Goal: Task Accomplishment & Management: Manage account settings

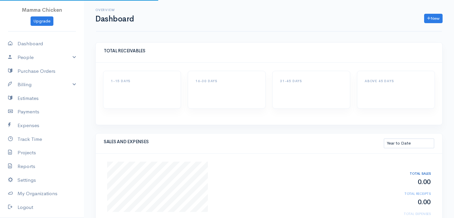
select select "thistoyear"
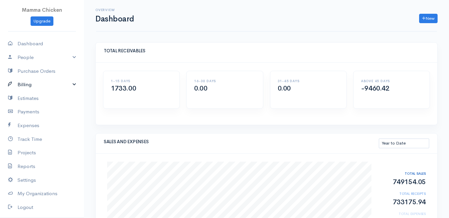
click at [23, 85] on link "Billing" at bounding box center [42, 85] width 84 height 14
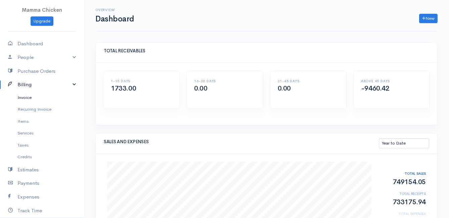
click at [21, 96] on link "Invoice" at bounding box center [42, 98] width 84 height 12
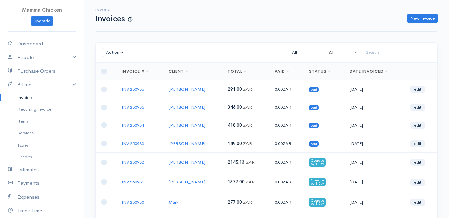
click at [394, 53] on input "search" at bounding box center [396, 53] width 67 height 10
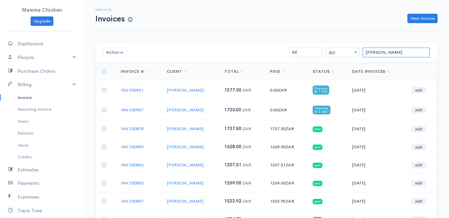
type input "[PERSON_NAME]"
click at [140, 90] on link "INV 250931" at bounding box center [132, 90] width 23 height 6
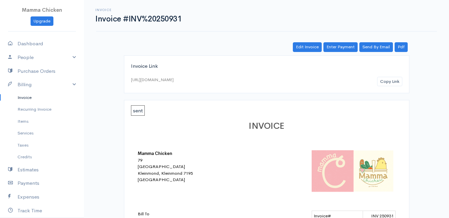
click at [21, 98] on link "Invoice" at bounding box center [42, 98] width 84 height 12
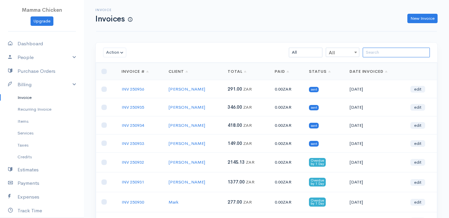
click at [375, 51] on input "search" at bounding box center [396, 53] width 67 height 10
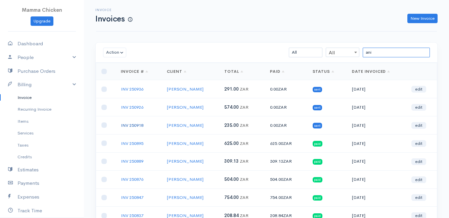
type input "ani"
click at [126, 126] on link "INV 250918" at bounding box center [132, 126] width 23 height 6
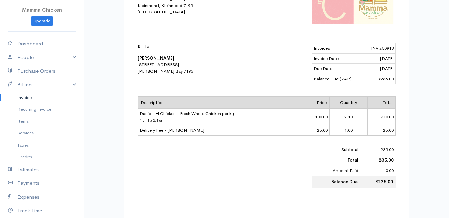
scroll to position [34, 0]
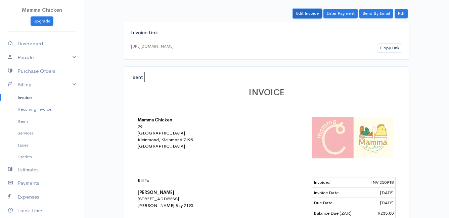
click at [311, 13] on link "Edit Invoice" at bounding box center [307, 14] width 29 height 10
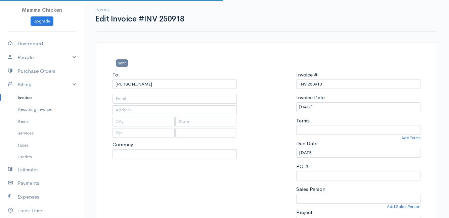
type input "[STREET_ADDRESS]"
type input "[PERSON_NAME] Bay"
type input "7195"
select select "[GEOGRAPHIC_DATA]"
select select "0"
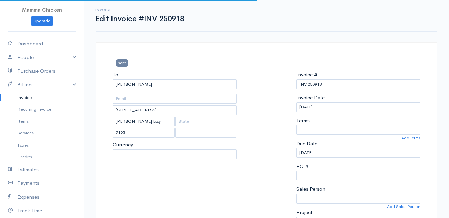
select select
select select "ZAR"
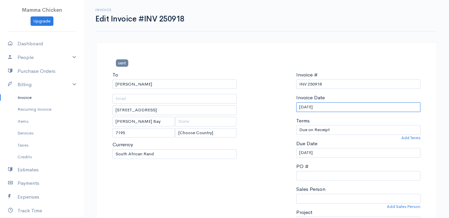
click at [343, 108] on input "[DATE]" at bounding box center [358, 107] width 124 height 10
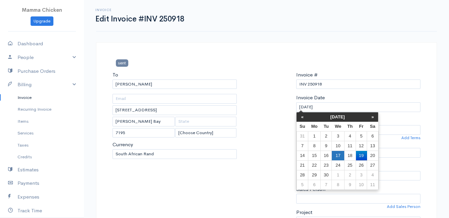
click at [338, 153] on td "17" at bounding box center [338, 156] width 12 height 10
type input "[DATE]"
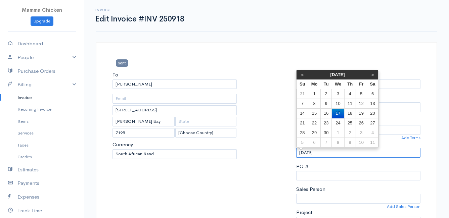
click at [337, 155] on input "[DATE]" at bounding box center [358, 153] width 124 height 10
click at [348, 111] on td "18" at bounding box center [349, 114] width 11 height 10
type input "[DATE]"
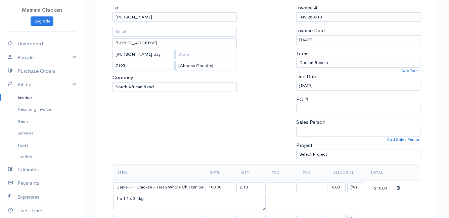
scroll to position [101, 0]
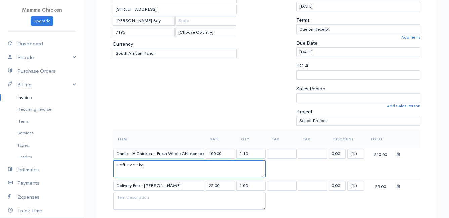
click at [139, 165] on textarea "1 off 1 x 2.1kg" at bounding box center [189, 169] width 153 height 17
type textarea "1 off 1 x 2.2kg"
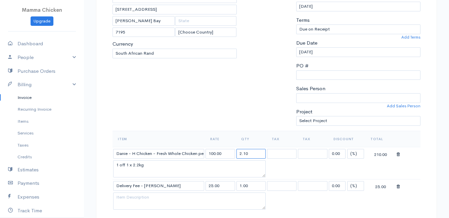
click at [253, 154] on input "2.10" at bounding box center [252, 154] width 30 height 10
type input "2.2"
click at [405, 168] on table "Item Rate Qty Tax Tax Discount Total Danie - H Chicken - Fresh Whole Chicken pe…" at bounding box center [267, 171] width 308 height 81
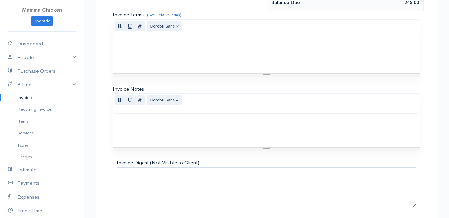
scroll to position [395, 0]
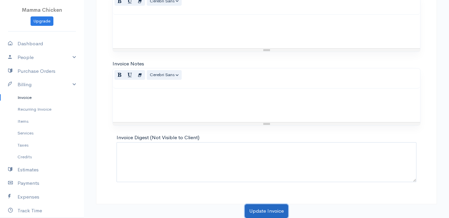
click at [254, 213] on button "Update Invoice" at bounding box center [266, 212] width 43 height 14
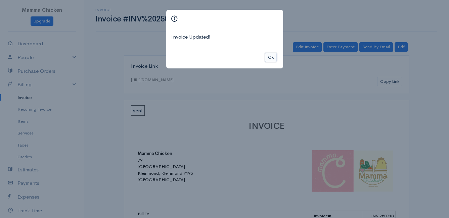
click at [274, 57] on button "Ok" at bounding box center [271, 58] width 12 height 10
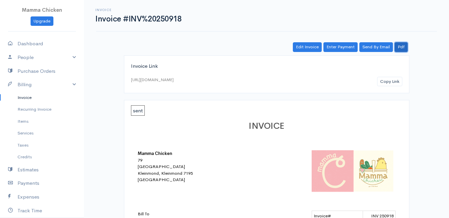
click at [402, 45] on link "Pdf" at bounding box center [401, 47] width 13 height 10
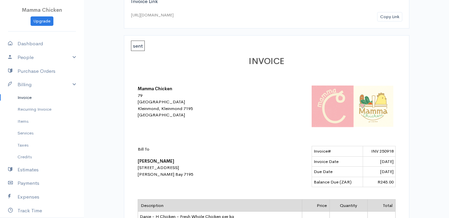
scroll to position [31, 0]
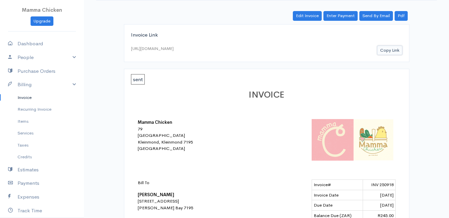
click at [391, 48] on button "Copy Link" at bounding box center [389, 51] width 25 height 10
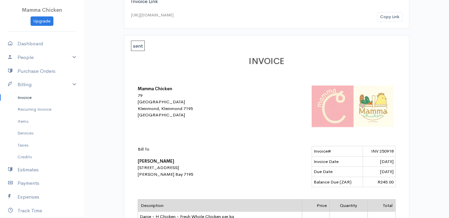
scroll to position [0, 0]
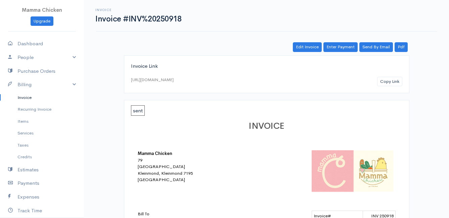
click at [30, 95] on link "Invoice" at bounding box center [42, 98] width 84 height 12
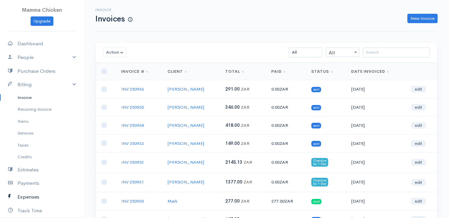
click at [32, 198] on link "Expenses" at bounding box center [42, 198] width 84 height 14
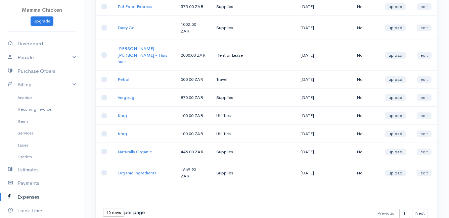
scroll to position [123, 0]
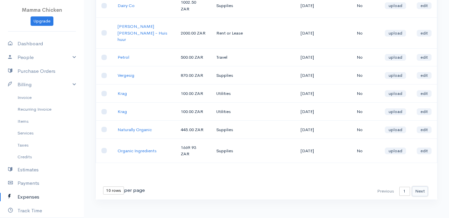
click at [421, 187] on button "Next" at bounding box center [420, 192] width 16 height 10
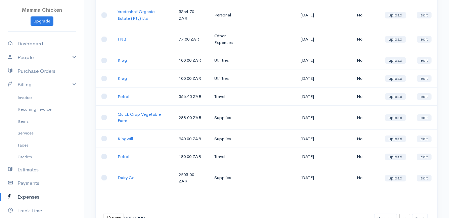
scroll to position [135, 0]
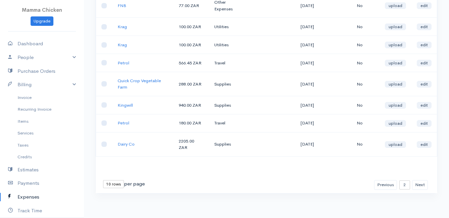
click at [120, 185] on select "10 rows 25 rows 50 rows" at bounding box center [113, 184] width 21 height 8
select select "50"
click at [103, 180] on select "10 rows 25 rows 50 rows" at bounding box center [113, 184] width 21 height 8
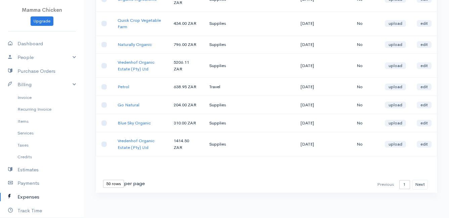
scroll to position [1034, 0]
click at [424, 188] on button "Next" at bounding box center [420, 185] width 16 height 10
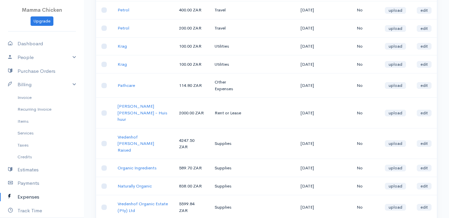
scroll to position [1000, 0]
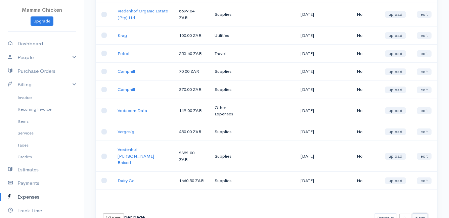
click at [420, 214] on button "Next" at bounding box center [420, 219] width 16 height 10
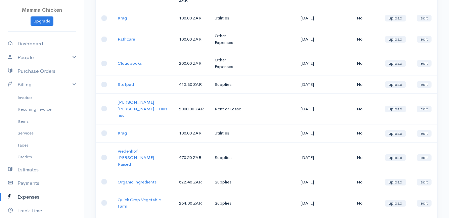
scroll to position [987, 0]
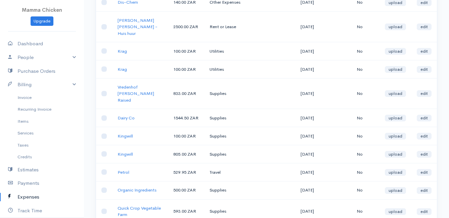
scroll to position [1022, 0]
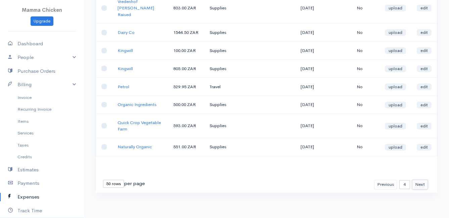
click at [424, 186] on button "Next" at bounding box center [420, 185] width 16 height 10
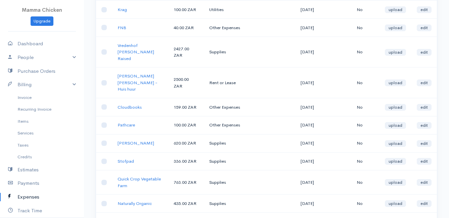
scroll to position [0, 0]
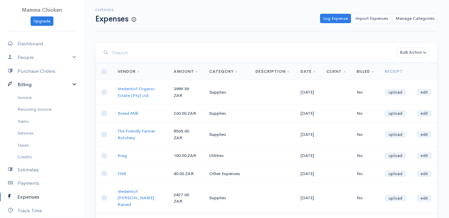
click at [28, 83] on link "Billing" at bounding box center [42, 85] width 84 height 14
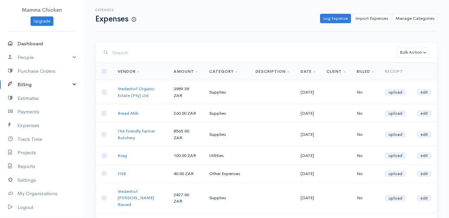
click at [33, 45] on link "Dashboard" at bounding box center [42, 44] width 84 height 14
select select "thistoyear"
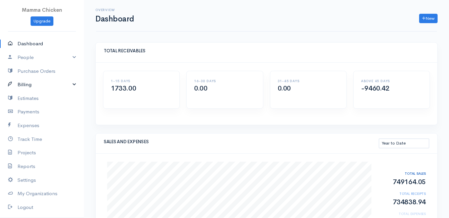
click at [35, 84] on link "Billing" at bounding box center [42, 85] width 84 height 14
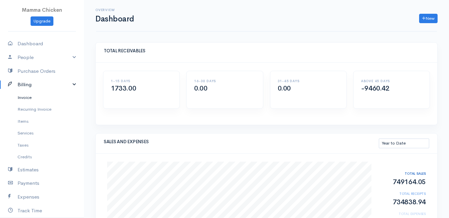
click at [33, 96] on link "Invoice" at bounding box center [42, 98] width 84 height 12
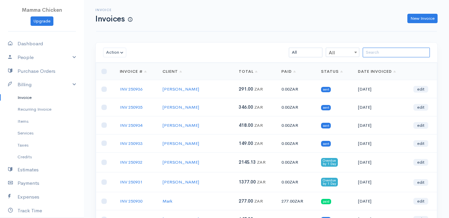
click at [397, 54] on input "search" at bounding box center [396, 53] width 67 height 10
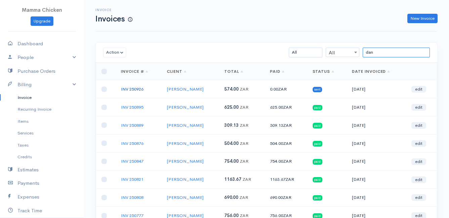
type input "dan"
click at [126, 88] on link "INV 250926" at bounding box center [132, 89] width 23 height 6
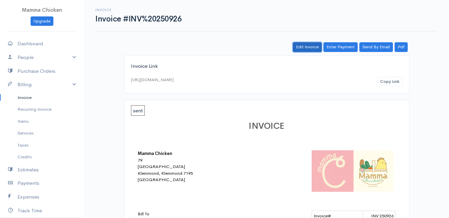
click at [304, 45] on link "Edit Invoice" at bounding box center [307, 47] width 29 height 10
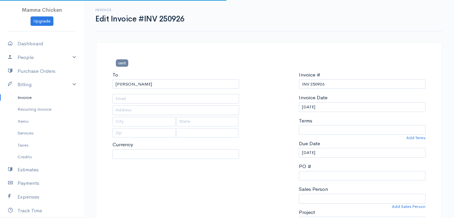
type input "[STREET_ADDRESS]"
type input "[PERSON_NAME] Bay"
type input "7195"
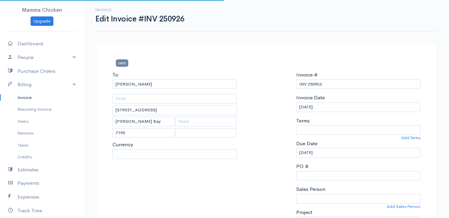
select select
select select "[GEOGRAPHIC_DATA]"
select select "ZAR"
select select "0"
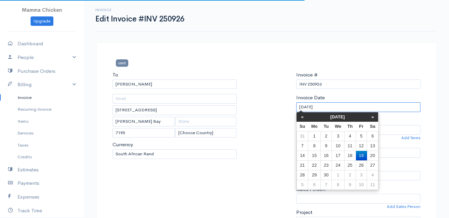
click at [343, 108] on input "[DATE]" at bounding box center [358, 107] width 124 height 10
click at [337, 155] on td "17" at bounding box center [338, 156] width 12 height 10
type input "[DATE]"
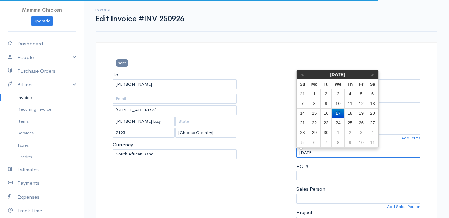
click at [341, 155] on input "[DATE]" at bounding box center [358, 153] width 124 height 10
click at [352, 112] on td "18" at bounding box center [349, 114] width 11 height 10
type input "[DATE]"
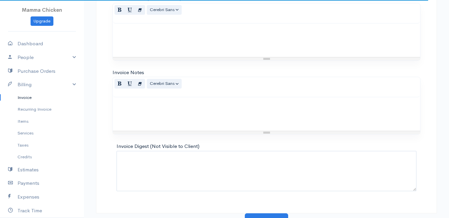
scroll to position [815, 0]
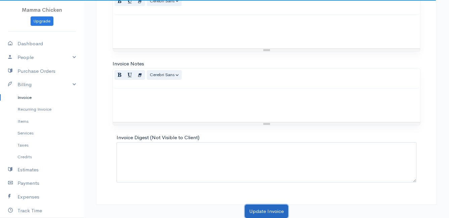
click at [274, 210] on button "Update Invoice" at bounding box center [266, 212] width 43 height 14
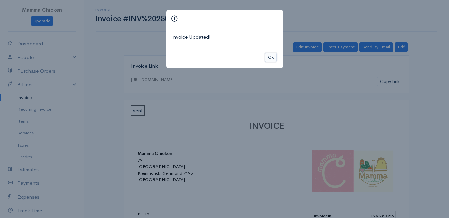
click at [270, 56] on button "Ok" at bounding box center [271, 58] width 12 height 10
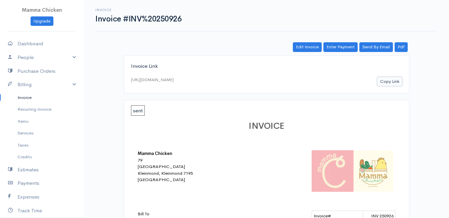
click at [391, 80] on button "Copy Link" at bounding box center [389, 82] width 25 height 10
click at [30, 97] on link "Invoice" at bounding box center [42, 98] width 84 height 12
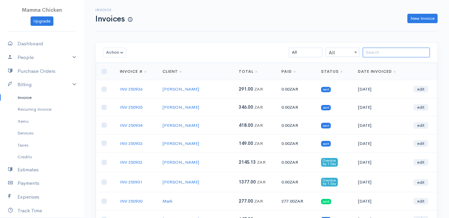
click at [395, 55] on input "search" at bounding box center [396, 53] width 67 height 10
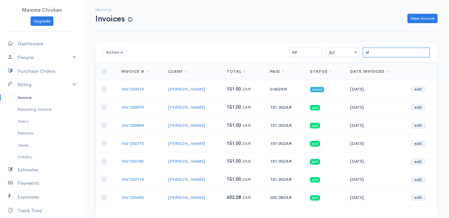
type input "a"
type input "heat"
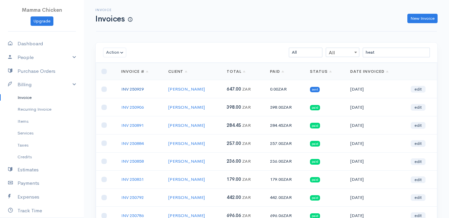
click at [134, 89] on link "INV 250929" at bounding box center [132, 89] width 23 height 6
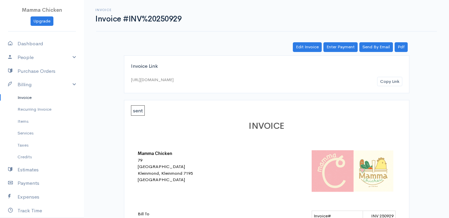
scroll to position [34, 0]
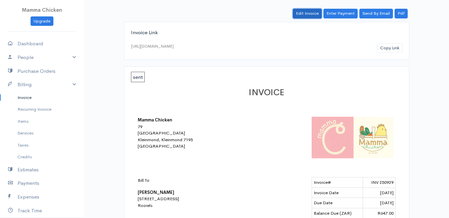
click at [307, 11] on link "Edit Invoice" at bounding box center [307, 14] width 29 height 10
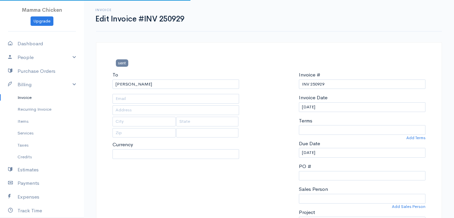
type input "[STREET_ADDRESS]"
type input "Rooiels"
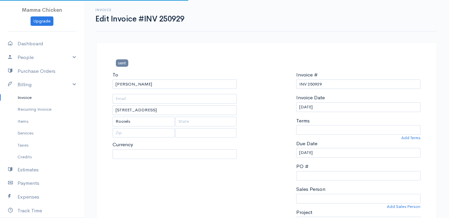
select select
select select "[GEOGRAPHIC_DATA]"
select select "0"
select select "ZAR"
click at [347, 109] on input "[DATE]" at bounding box center [358, 107] width 124 height 10
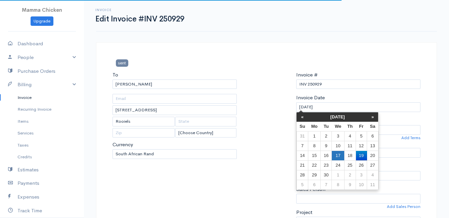
click at [337, 154] on td "17" at bounding box center [338, 156] width 12 height 10
type input "[DATE]"
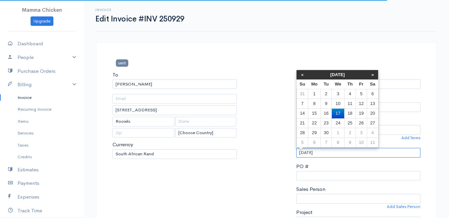
click at [337, 154] on input "[DATE]" at bounding box center [358, 153] width 124 height 10
click at [348, 112] on td "18" at bounding box center [349, 114] width 11 height 10
type input "[DATE]"
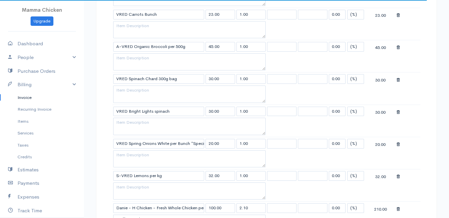
scroll to position [437, 0]
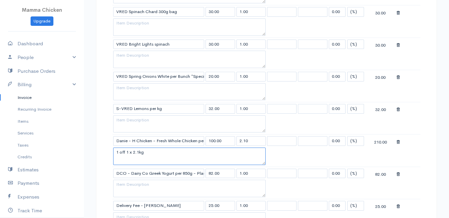
click at [139, 155] on textarea "1 off 1 x 2.1kg" at bounding box center [189, 156] width 153 height 17
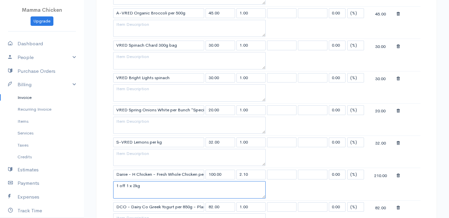
type textarea "1 off 1 x 2kg"
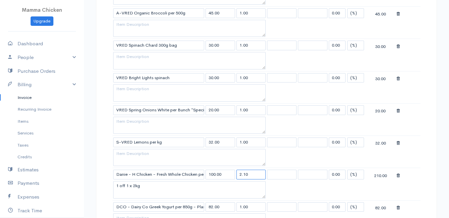
click at [255, 175] on input "2.10" at bounding box center [252, 175] width 30 height 10
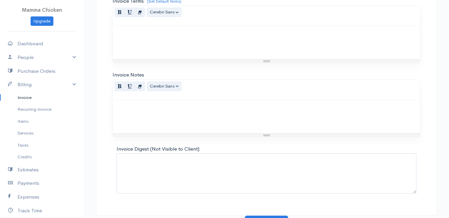
scroll to position [751, 0]
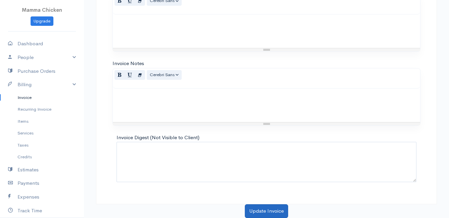
type input "2.0"
click at [265, 209] on button "Update Invoice" at bounding box center [266, 212] width 43 height 14
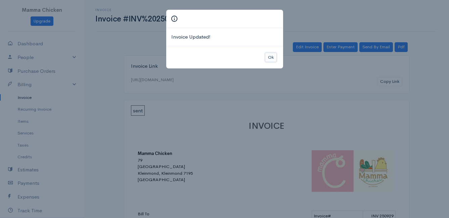
click at [267, 56] on button "Ok" at bounding box center [271, 58] width 12 height 10
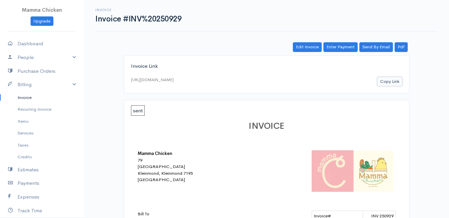
click at [390, 81] on button "Copy Link" at bounding box center [389, 82] width 25 height 10
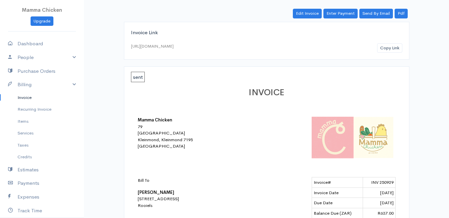
scroll to position [67, 0]
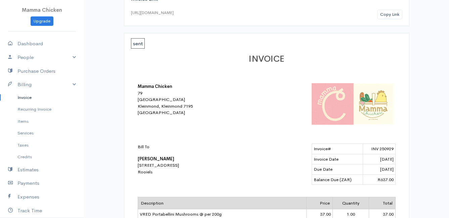
click at [24, 100] on link "Invoice" at bounding box center [42, 98] width 84 height 12
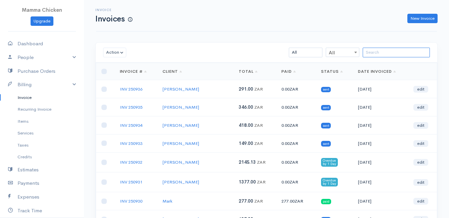
click at [387, 54] on input "search" at bounding box center [396, 53] width 67 height 10
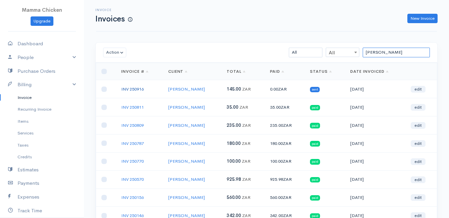
type input "[PERSON_NAME]"
click at [142, 88] on link "INV 250916" at bounding box center [132, 89] width 23 height 6
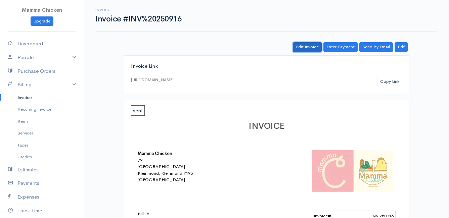
click at [303, 47] on link "Edit Invoice" at bounding box center [307, 47] width 29 height 10
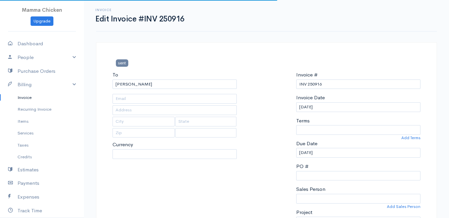
type input "[STREET_ADDRESS]"
type input "[PERSON_NAME]'s Bay"
type input "7195"
select select
select select "0"
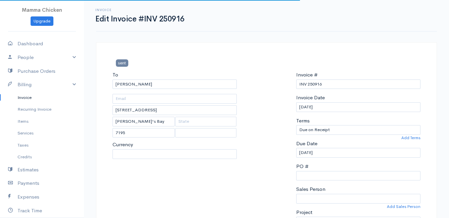
select select "[GEOGRAPHIC_DATA]"
select select "ZAR"
click at [350, 109] on input "[DATE]" at bounding box center [358, 107] width 124 height 10
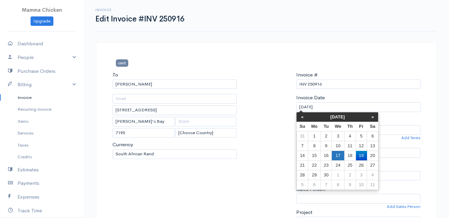
click at [338, 154] on td "17" at bounding box center [338, 156] width 12 height 10
type input "[DATE]"
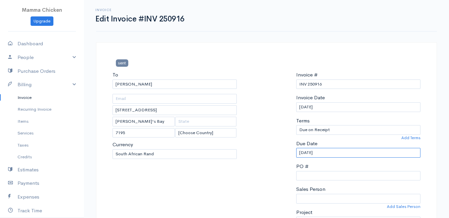
click at [337, 151] on input "[DATE]" at bounding box center [358, 153] width 124 height 10
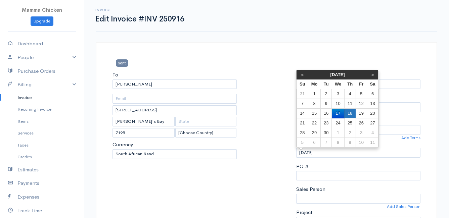
click at [353, 113] on td "18" at bounding box center [349, 114] width 11 height 10
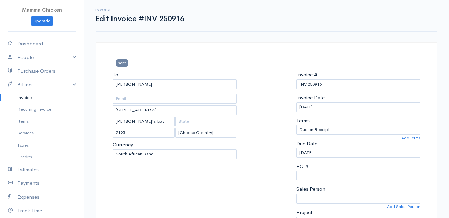
type input "[DATE]"
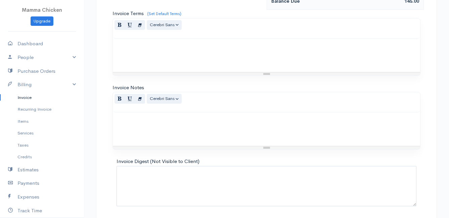
scroll to position [427, 0]
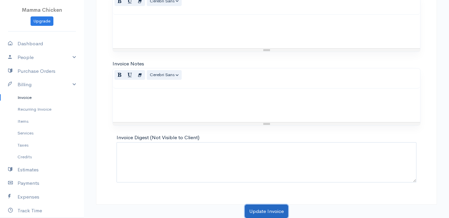
click at [258, 209] on button "Update Invoice" at bounding box center [266, 212] width 43 height 14
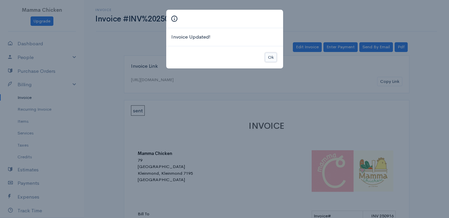
click at [270, 58] on button "Ok" at bounding box center [271, 58] width 12 height 10
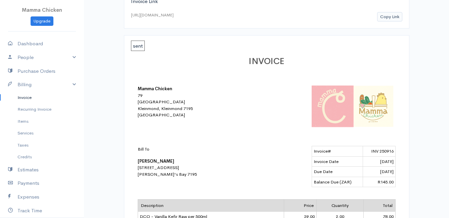
scroll to position [31, 0]
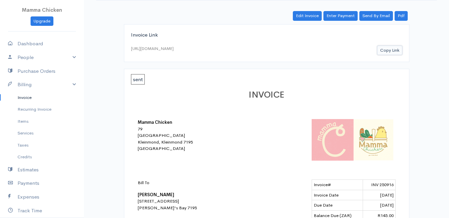
click at [385, 51] on button "Copy Link" at bounding box center [389, 51] width 25 height 10
click at [23, 97] on link "Invoice" at bounding box center [42, 98] width 84 height 12
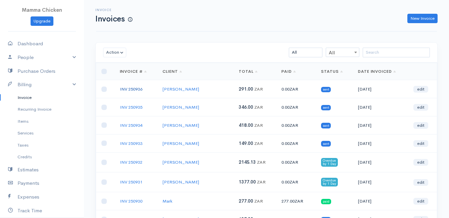
click at [131, 89] on link "INV 250936" at bounding box center [131, 89] width 23 height 6
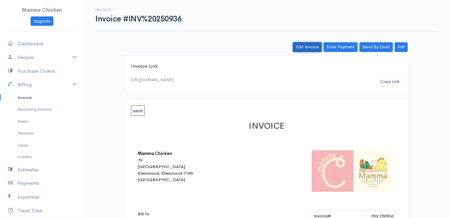
click at [305, 48] on link "Edit Invoice" at bounding box center [307, 47] width 29 height 10
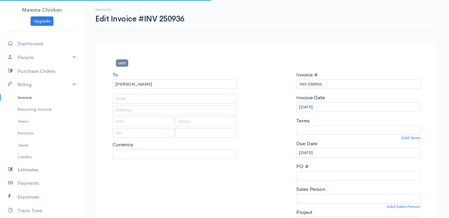
type input "Hangklip str 340"
type input "[PERSON_NAME] Bay"
type input "7195"
select select
select select "0"
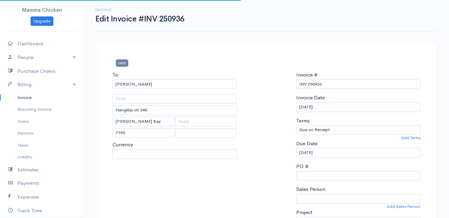
select select "[GEOGRAPHIC_DATA]"
select select "ZAR"
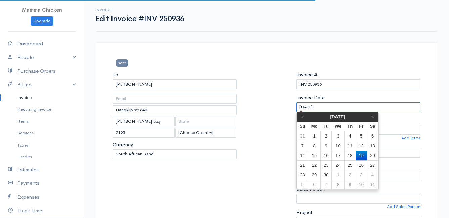
click at [334, 106] on input "[DATE]" at bounding box center [358, 107] width 124 height 10
click at [338, 154] on td "17" at bounding box center [338, 156] width 12 height 10
type input "[DATE]"
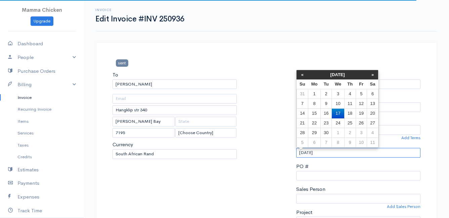
click at [338, 151] on input "[DATE]" at bounding box center [358, 153] width 124 height 10
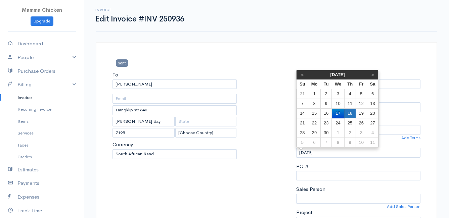
click at [352, 109] on td "18" at bounding box center [349, 114] width 11 height 10
type input "[DATE]"
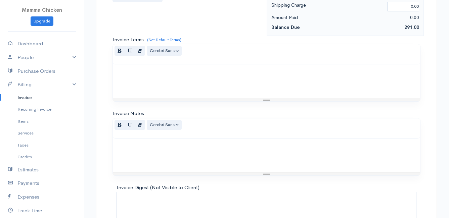
scroll to position [621, 0]
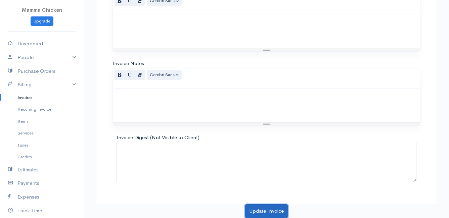
click at [258, 211] on button "Update Invoice" at bounding box center [266, 212] width 43 height 14
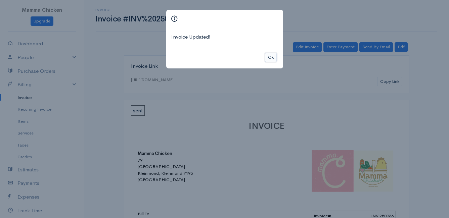
click at [274, 57] on button "Ok" at bounding box center [271, 58] width 12 height 10
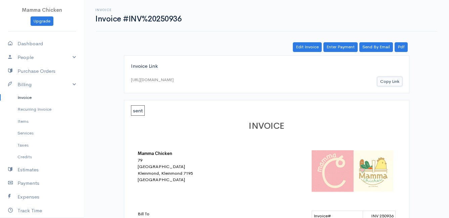
click at [390, 81] on button "Copy Link" at bounding box center [389, 82] width 25 height 10
click at [26, 95] on link "Invoice" at bounding box center [42, 98] width 84 height 12
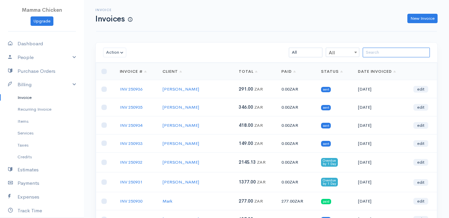
click at [377, 51] on input "search" at bounding box center [396, 53] width 67 height 10
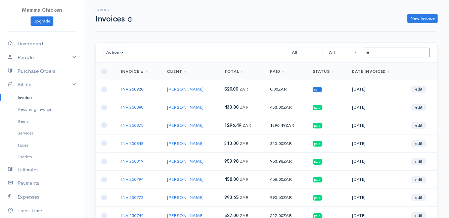
type input "je"
click at [134, 89] on link "INV 250920" at bounding box center [132, 89] width 23 height 6
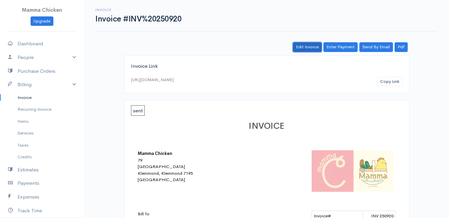
click at [313, 47] on link "Edit Invoice" at bounding box center [307, 47] width 29 height 10
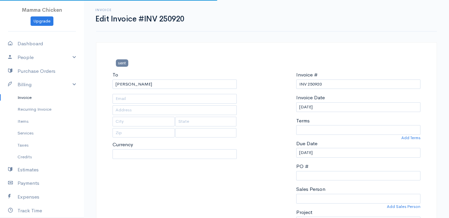
type input "[STREET_ADDRESS]"
type input "Bettys Bay"
type input "7195"
select select
select select "0"
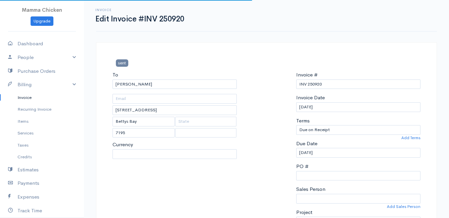
select select "[GEOGRAPHIC_DATA]"
select select "ZAR"
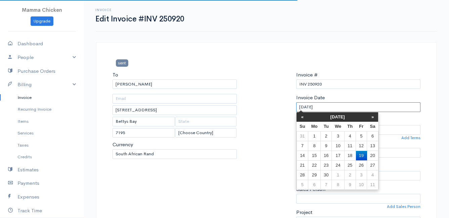
click at [332, 106] on input "[DATE]" at bounding box center [358, 107] width 124 height 10
click at [337, 153] on td "17" at bounding box center [338, 156] width 12 height 10
type input "[DATE]"
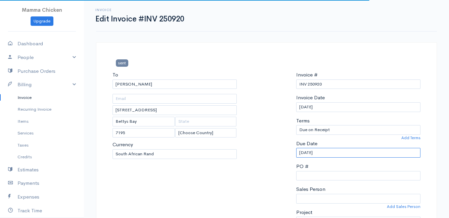
click at [337, 153] on input "[DATE]" at bounding box center [358, 153] width 124 height 10
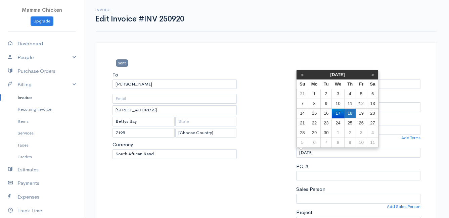
click at [352, 112] on td "18" at bounding box center [349, 114] width 11 height 10
type input "[DATE]"
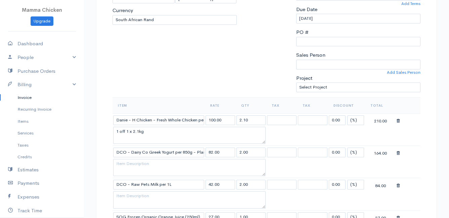
scroll to position [168, 0]
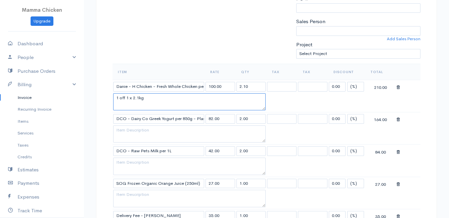
click at [139, 97] on textarea "1 off 1 x 2.1kg" at bounding box center [189, 101] width 153 height 17
type textarea "1 off 1 x 2.2kg"
click at [257, 85] on input "2.10" at bounding box center [252, 87] width 30 height 10
type input "2.2"
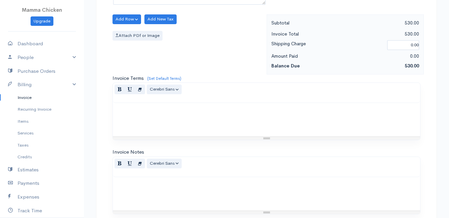
scroll to position [492, 0]
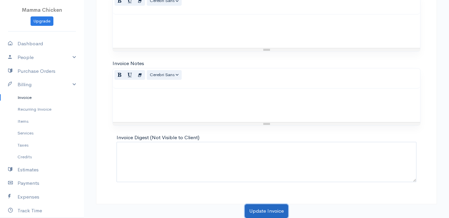
click at [274, 211] on button "Update Invoice" at bounding box center [266, 212] width 43 height 14
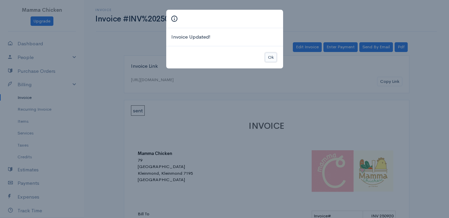
click at [270, 56] on button "Ok" at bounding box center [271, 58] width 12 height 10
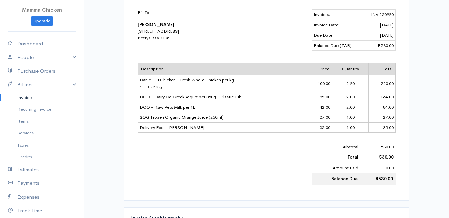
scroll to position [34, 0]
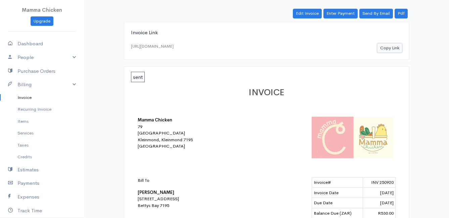
click at [391, 48] on button "Copy Link" at bounding box center [389, 48] width 25 height 10
click at [20, 96] on link "Invoice" at bounding box center [42, 98] width 84 height 12
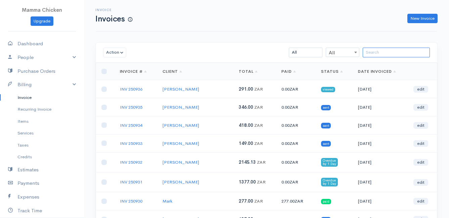
click at [378, 51] on input "search" at bounding box center [396, 53] width 67 height 10
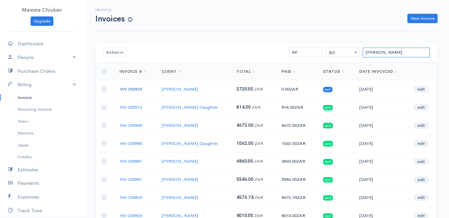
type input "[PERSON_NAME]"
click at [136, 90] on link "INV 250925" at bounding box center [131, 89] width 23 height 6
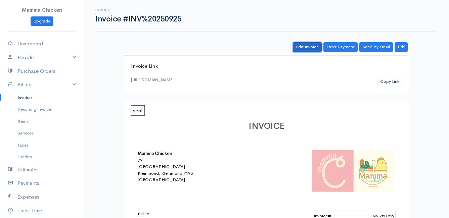
click at [308, 45] on link "Edit Invoice" at bounding box center [307, 47] width 29 height 10
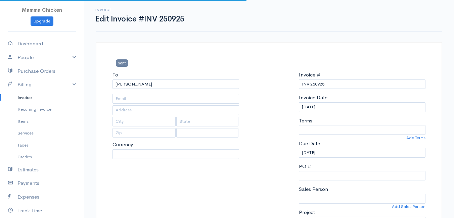
type input "[STREET_ADDRESS][PERSON_NAME], (Corner of [PERSON_NAME] and [PERSON_NAME] ~ sta…"
type input "[PERSON_NAME] Bay"
type input "7195"
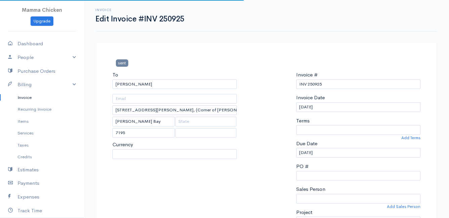
select select
select select "0"
select select "[GEOGRAPHIC_DATA]"
select select "ZAR"
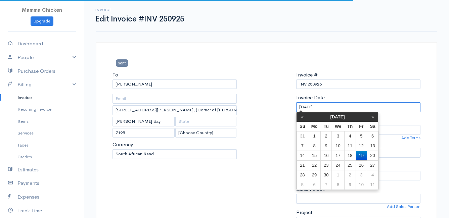
click at [330, 104] on input "[DATE]" at bounding box center [358, 107] width 124 height 10
click at [340, 154] on td "17" at bounding box center [338, 156] width 12 height 10
type input "[DATE]"
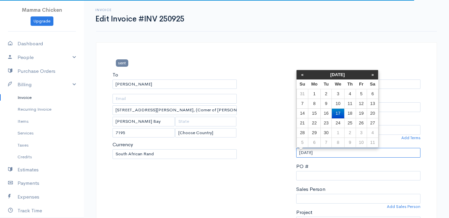
click at [339, 156] on input "[DATE]" at bounding box center [358, 153] width 124 height 10
click at [350, 113] on td "18" at bounding box center [349, 114] width 11 height 10
type input "[DATE]"
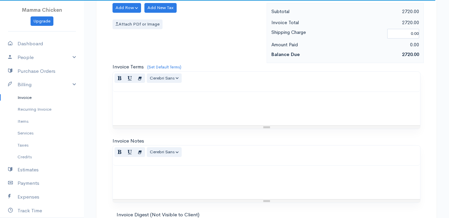
scroll to position [783, 0]
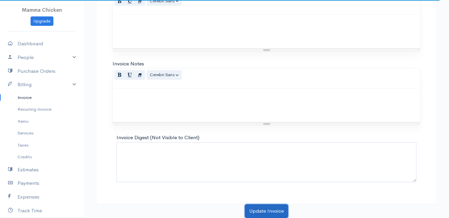
click at [266, 209] on button "Update Invoice" at bounding box center [266, 212] width 43 height 14
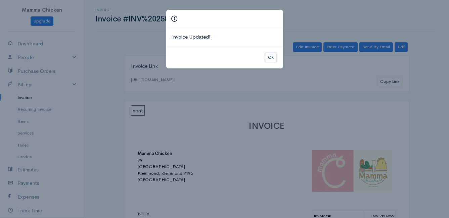
click at [270, 54] on button "Ok" at bounding box center [271, 58] width 12 height 10
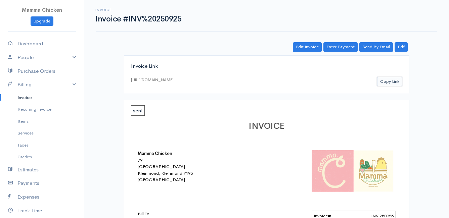
click at [381, 83] on button "Copy Link" at bounding box center [389, 82] width 25 height 10
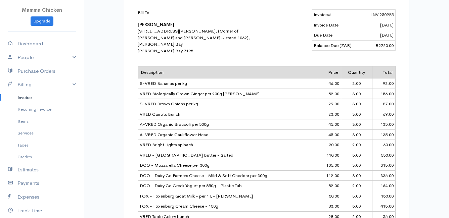
scroll to position [134, 0]
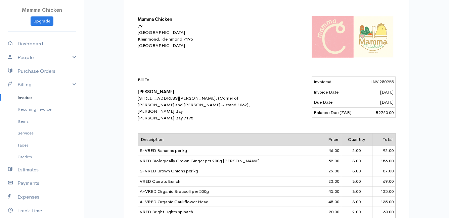
click at [26, 98] on link "Invoice" at bounding box center [42, 98] width 84 height 12
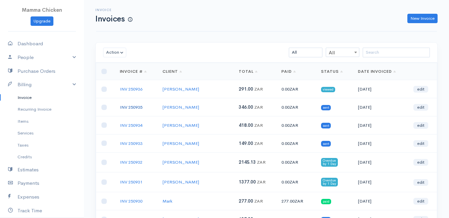
click at [133, 106] on link "INV 250935" at bounding box center [131, 108] width 23 height 6
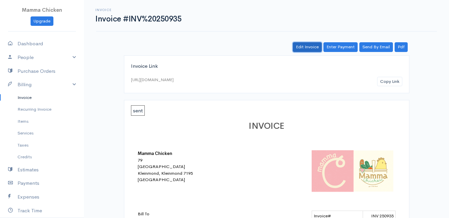
click at [308, 46] on link "Edit Invoice" at bounding box center [307, 47] width 29 height 10
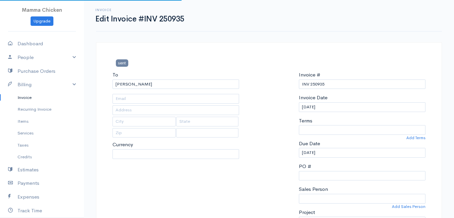
type input "[STREET_ADDRESS]"
type input "[PERSON_NAME] Bay"
type input "7195"
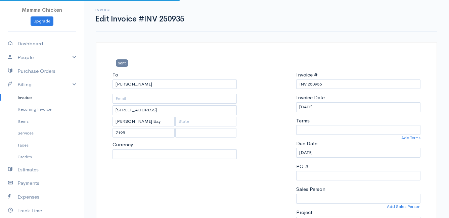
select select
select select "[GEOGRAPHIC_DATA]"
select select "0"
select select "ZAR"
click at [337, 106] on input "[DATE]" at bounding box center [358, 107] width 124 height 10
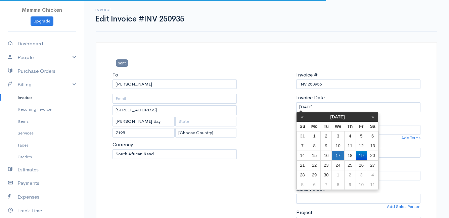
click at [339, 155] on td "17" at bounding box center [338, 156] width 12 height 10
type input "[DATE]"
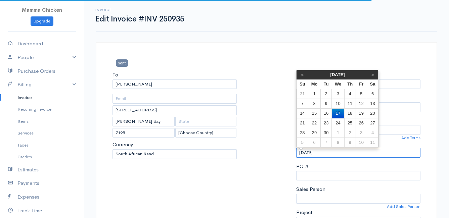
click at [329, 153] on input "[DATE]" at bounding box center [358, 153] width 124 height 10
click at [348, 111] on td "18" at bounding box center [349, 114] width 11 height 10
type input "[DATE]"
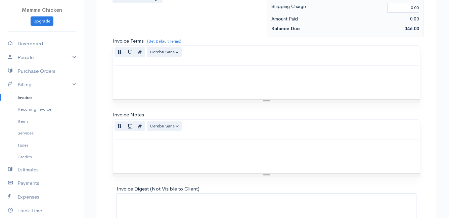
scroll to position [589, 0]
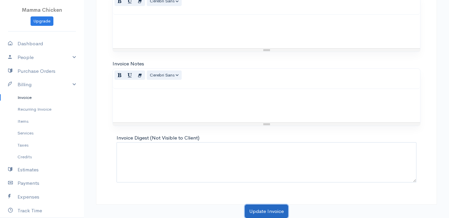
click at [269, 212] on button "Update Invoice" at bounding box center [266, 212] width 43 height 14
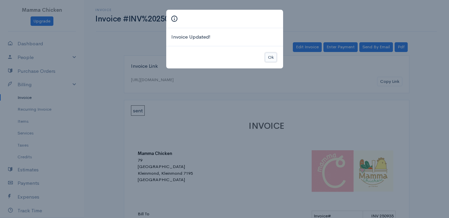
click at [273, 57] on button "Ok" at bounding box center [271, 58] width 12 height 10
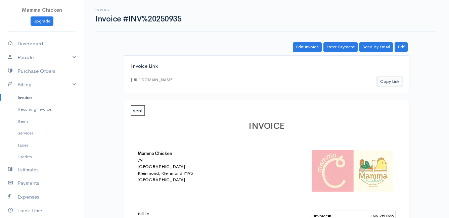
click at [388, 81] on button "Copy Link" at bounding box center [389, 82] width 25 height 10
click at [26, 98] on link "Invoice" at bounding box center [42, 98] width 84 height 12
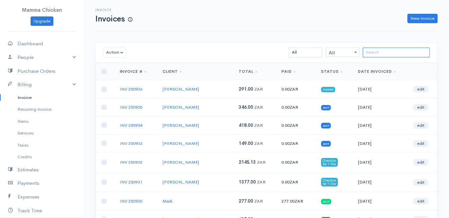
click at [379, 55] on input "search" at bounding box center [396, 53] width 67 height 10
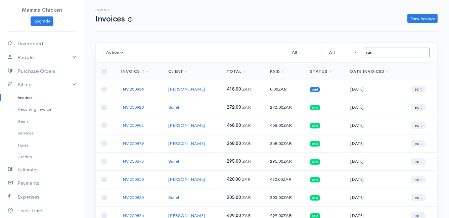
type input "sun"
click at [138, 89] on link "INV 250934" at bounding box center [132, 89] width 23 height 6
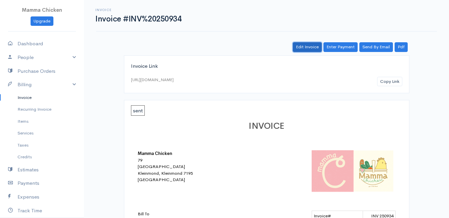
click at [307, 49] on link "Edit Invoice" at bounding box center [307, 47] width 29 height 10
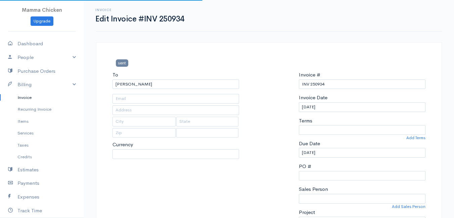
type input "[STREET_ADDRESS][PERSON_NAME] )"
type input "[PERSON_NAME] Bay"
type input "7195"
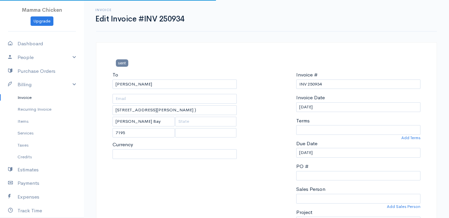
select select
select select "[GEOGRAPHIC_DATA]"
select select "ZAR"
select select "0"
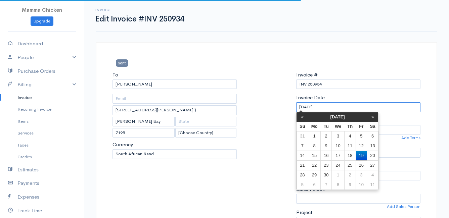
click at [339, 109] on input "[DATE]" at bounding box center [358, 107] width 124 height 10
click at [337, 155] on td "17" at bounding box center [338, 156] width 12 height 10
type input "[DATE]"
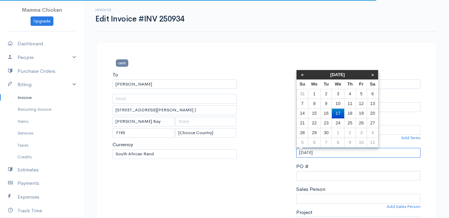
click at [333, 153] on input "[DATE]" at bounding box center [358, 153] width 124 height 10
click at [349, 114] on td "18" at bounding box center [349, 114] width 11 height 10
type input "[DATE]"
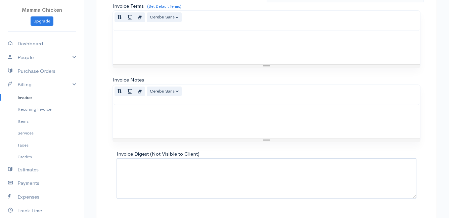
scroll to position [621, 0]
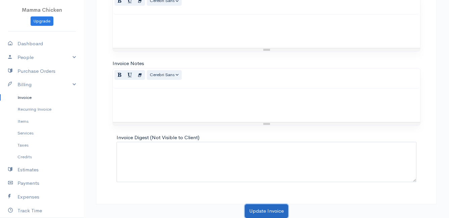
click at [263, 209] on button "Update Invoice" at bounding box center [266, 212] width 43 height 14
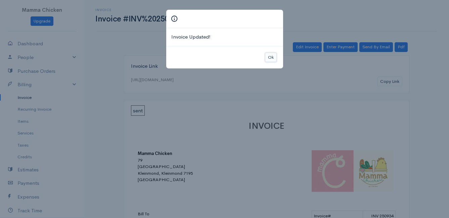
click at [271, 57] on button "Ok" at bounding box center [271, 58] width 12 height 10
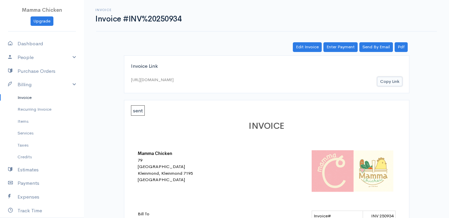
click at [389, 82] on button "Copy Link" at bounding box center [389, 82] width 25 height 10
click at [29, 98] on link "Invoice" at bounding box center [42, 98] width 84 height 12
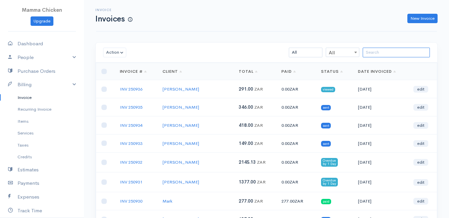
click at [396, 52] on input "search" at bounding box center [396, 53] width 67 height 10
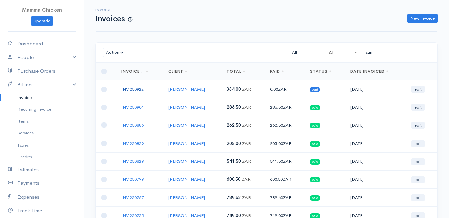
type input "zun"
click at [135, 88] on link "INV 250922" at bounding box center [132, 89] width 23 height 6
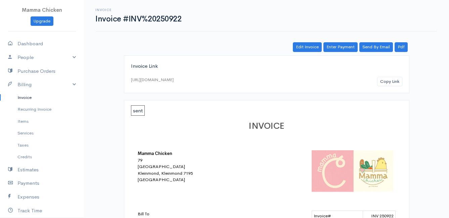
click at [20, 95] on link "Invoice" at bounding box center [42, 98] width 84 height 12
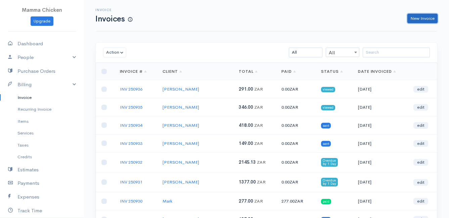
click at [421, 17] on link "New Invoice" at bounding box center [423, 19] width 30 height 10
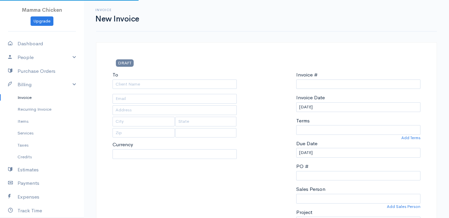
type input "INV 250937"
select select "[GEOGRAPHIC_DATA]"
select select "ZAR"
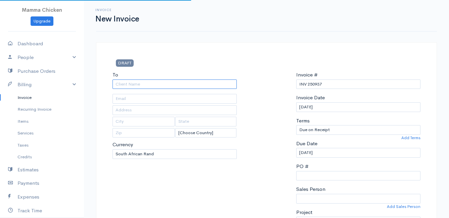
click at [143, 82] on input "To" at bounding box center [175, 85] width 124 height 10
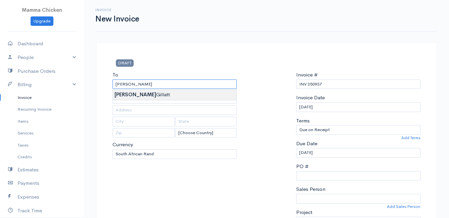
type input "[PERSON_NAME]"
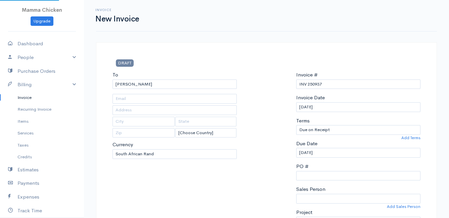
type input "678 [PERSON_NAME]"
type input "[PERSON_NAME] Bay"
type input "7195"
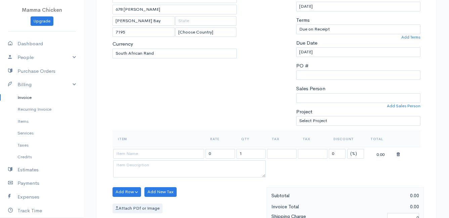
scroll to position [134, 0]
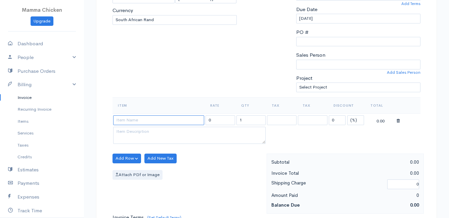
click at [170, 123] on input at bounding box center [158, 121] width 91 height 10
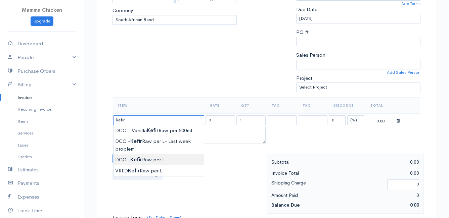
type input "DCO - Kefir Raw per L"
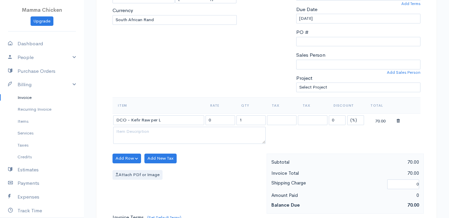
type input "70.00"
click at [160, 159] on body "Mamma Chicken Upgrade Dashboard People Clients Vendors Staff Users Purchase Ord…" at bounding box center [224, 156] width 449 height 581
drag, startPoint x: 253, startPoint y: 120, endPoint x: 232, endPoint y: 120, distance: 20.8
click at [232, 120] on tr "DCO - Kefir Raw per L 70.00 1 0 (%) Flat 70.00" at bounding box center [267, 120] width 308 height 13
type input "2"
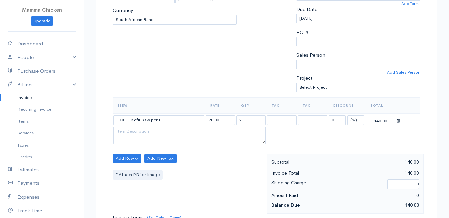
click at [389, 142] on table "Item Rate Qty Tax Tax Discount Total DCO - Kefir Raw per L 70.00 2 0 (%) Flat 1…" at bounding box center [267, 121] width 308 height 48
click at [126, 158] on button "Add Row" at bounding box center [127, 159] width 29 height 10
click at [128, 171] on link "Add Item Row" at bounding box center [139, 173] width 53 height 12
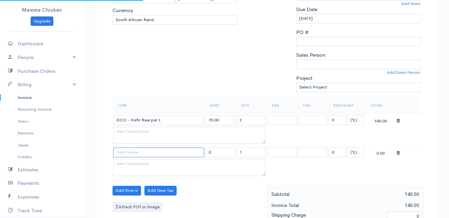
click at [129, 154] on input at bounding box center [158, 153] width 91 height 10
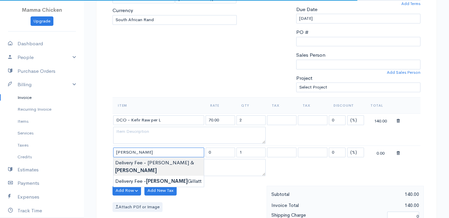
type input "Delivery Fee - [PERSON_NAME] & [PERSON_NAME]"
type input "12.50"
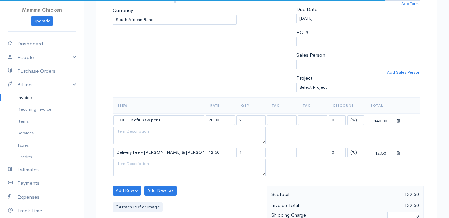
click at [149, 164] on body "Mamma Chicken Upgrade Dashboard People Clients Vendors Staff Users Purchase Ord…" at bounding box center [224, 172] width 449 height 613
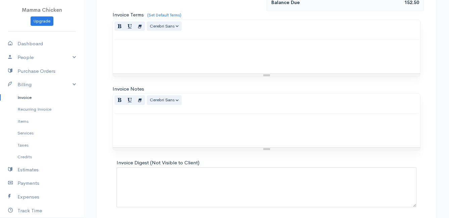
scroll to position [395, 0]
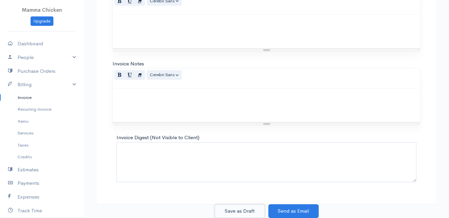
click at [248, 210] on button "Save as Draft" at bounding box center [240, 212] width 50 height 14
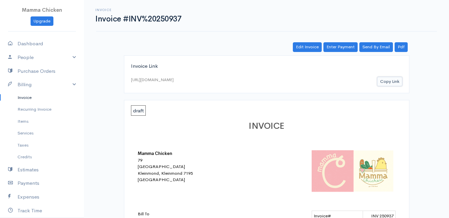
click at [386, 80] on button "Copy Link" at bounding box center [389, 82] width 25 height 10
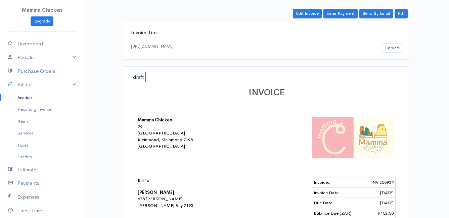
scroll to position [67, 0]
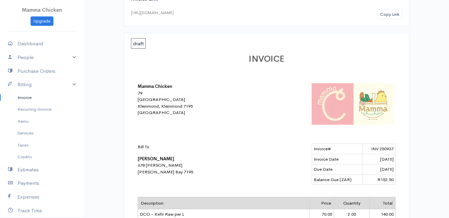
click at [29, 97] on link "Invoice" at bounding box center [42, 98] width 84 height 12
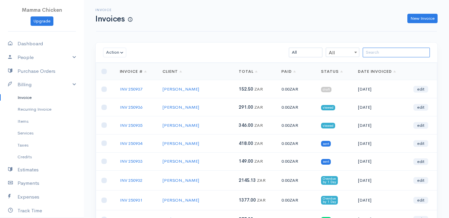
click at [382, 51] on input "search" at bounding box center [396, 53] width 67 height 10
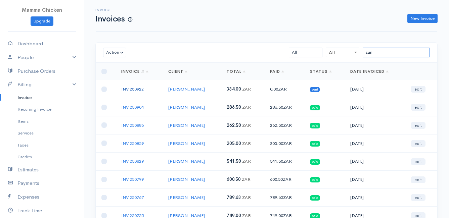
type input "zun"
click at [137, 89] on link "INV 250922" at bounding box center [132, 89] width 23 height 6
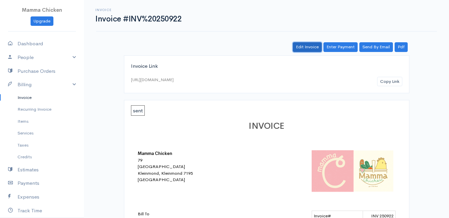
click at [309, 46] on link "Edit Invoice" at bounding box center [307, 47] width 29 height 10
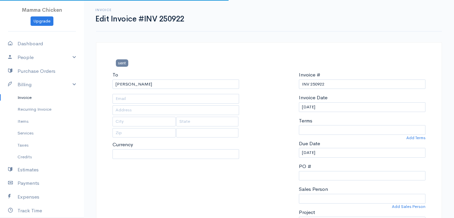
type input "[STREET_ADDRESS]"
type input "[PERSON_NAME] Bay"
type input "7195"
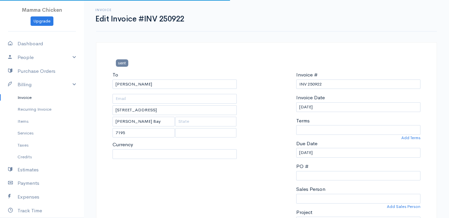
select select
select select "[GEOGRAPHIC_DATA]"
select select "ZAR"
select select "0"
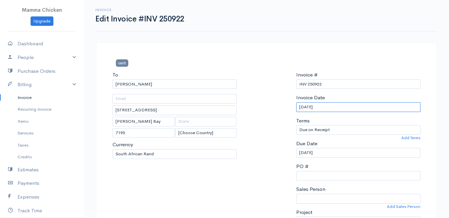
click at [338, 107] on input "[DATE]" at bounding box center [358, 107] width 124 height 10
click at [259, 166] on div at bounding box center [266, 151] width 52 height 161
click at [336, 111] on input "[DATE]" at bounding box center [358, 107] width 124 height 10
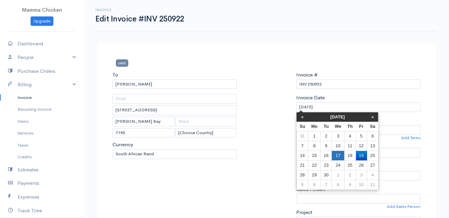
click at [336, 152] on td "17" at bounding box center [338, 156] width 12 height 10
type input "[DATE]"
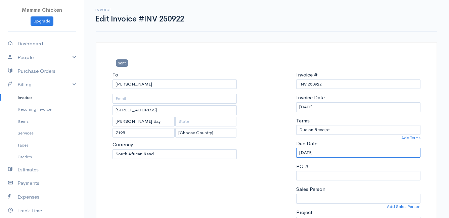
click at [332, 153] on input "[DATE]" at bounding box center [358, 153] width 124 height 10
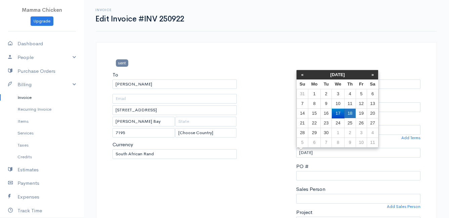
click at [349, 112] on td "18" at bounding box center [349, 114] width 11 height 10
type input "[DATE]"
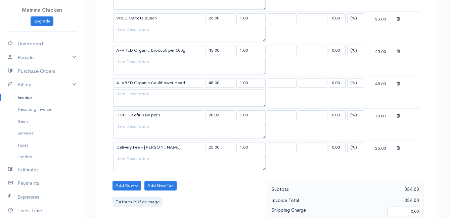
scroll to position [302, 0]
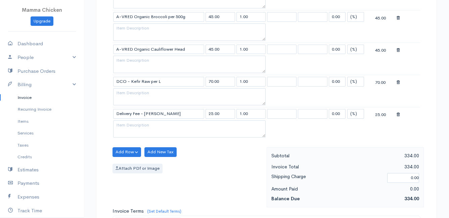
click at [397, 115] on icon at bounding box center [398, 115] width 3 height 5
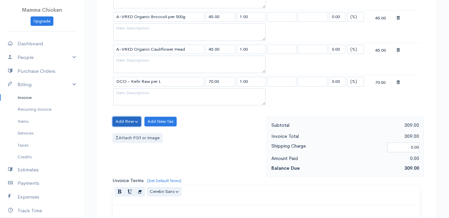
click at [126, 122] on button "Add Row" at bounding box center [127, 122] width 29 height 10
click at [124, 133] on link "Add Item Row" at bounding box center [139, 136] width 53 height 12
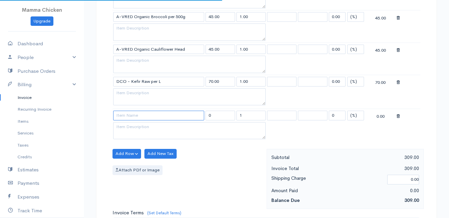
click at [130, 118] on input at bounding box center [158, 116] width 91 height 10
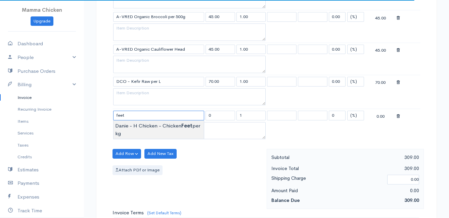
type input "Danie - H Chicken - Chicken Feet per kg"
type input "35.00"
click at [133, 128] on body "Mamma Chicken Upgrade Dashboard People Clients Vendors Staff Users Purchase Ord…" at bounding box center [224, 70] width 449 height 744
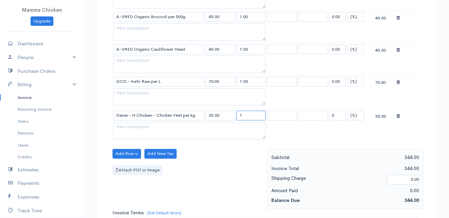
drag, startPoint x: 249, startPoint y: 115, endPoint x: 229, endPoint y: 117, distance: 19.9
click at [229, 117] on tr "Danie - H Chicken - Chicken Feet per kg 35.00 1 0 (%) Flat 35.00" at bounding box center [267, 115] width 308 height 13
type input "4"
click at [220, 152] on div "Add Row Add Item Row Add Time Row Add New Tax Attach PDf or Image" at bounding box center [188, 179] width 158 height 60
click at [124, 153] on button "Add Row" at bounding box center [127, 154] width 29 height 10
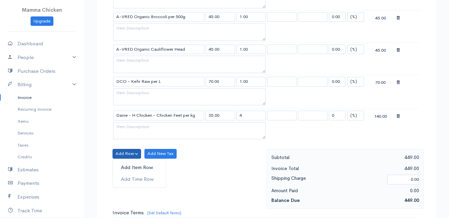
click at [125, 166] on link "Add Item Row" at bounding box center [139, 168] width 53 height 12
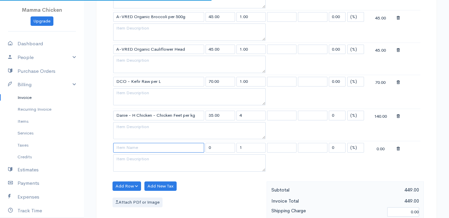
click at [126, 151] on input at bounding box center [158, 148] width 91 height 10
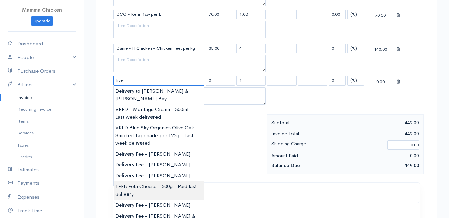
scroll to position [403, 0]
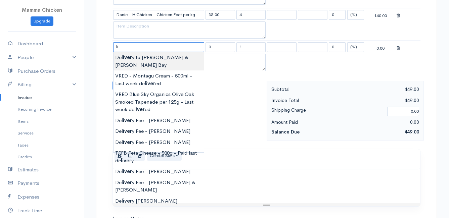
type input "l"
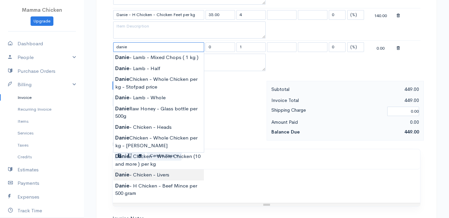
type input "Danie - Chicken - Livers"
type input "90.00"
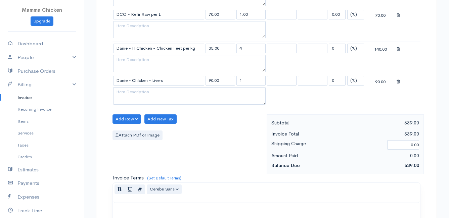
scroll to position [336, 0]
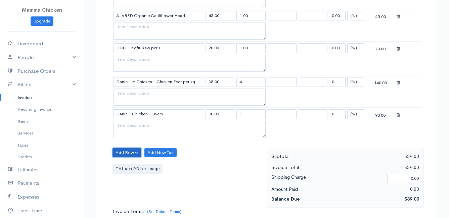
click at [119, 153] on button "Add Row" at bounding box center [127, 153] width 29 height 10
click at [126, 166] on link "Add Item Row" at bounding box center [139, 167] width 53 height 12
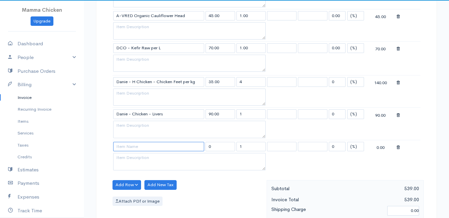
click at [128, 147] on input at bounding box center [158, 147] width 91 height 10
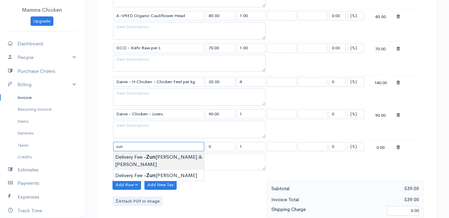
type input "Delivery Fee - [PERSON_NAME] & [PERSON_NAME]"
type input "12.50"
click at [136, 155] on body "Mamma Chicken Upgrade Dashboard People Clients Vendors Staff Users Purchase Ord…" at bounding box center [224, 68] width 449 height 809
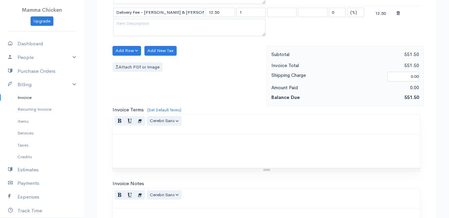
scroll to position [590, 0]
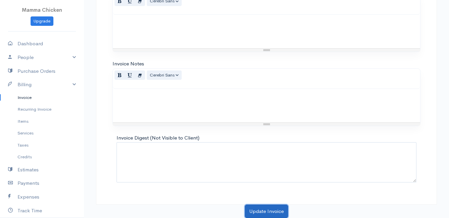
click at [264, 212] on button "Update Invoice" at bounding box center [266, 212] width 43 height 14
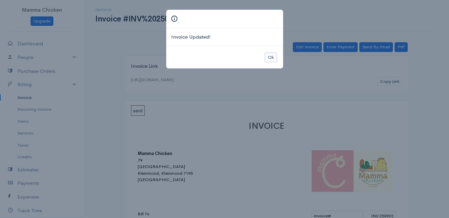
click at [269, 56] on button "Ok" at bounding box center [271, 58] width 12 height 10
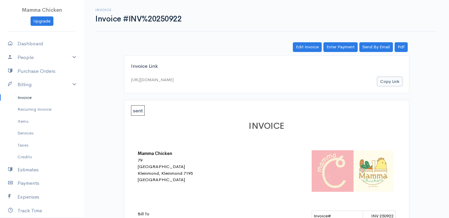
click at [391, 82] on button "Copy Link" at bounding box center [389, 82] width 25 height 10
click at [40, 43] on link "Dashboard" at bounding box center [42, 44] width 84 height 14
select select "thistoyear"
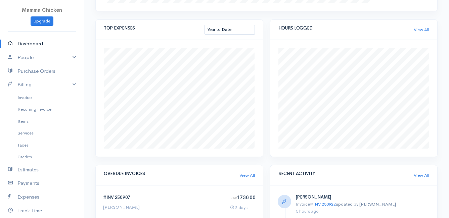
scroll to position [193, 0]
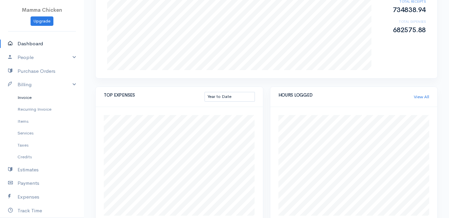
click at [29, 97] on link "Invoice" at bounding box center [42, 98] width 84 height 12
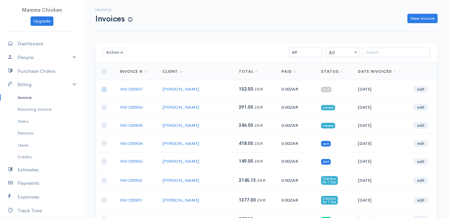
click at [106, 90] on input "checkbox" at bounding box center [103, 89] width 5 height 5
checkbox input "true"
click at [115, 52] on button "Action" at bounding box center [114, 53] width 23 height 10
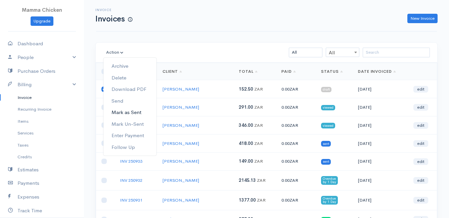
click at [133, 112] on link "Mark as Sent" at bounding box center [130, 113] width 53 height 12
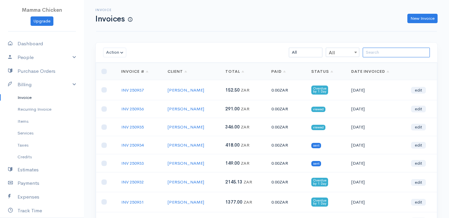
click at [395, 52] on input "search" at bounding box center [396, 53] width 67 height 10
click at [138, 93] on link "INV 250937" at bounding box center [132, 90] width 23 height 6
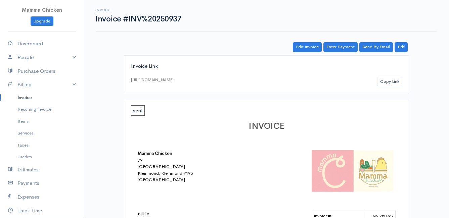
click at [23, 96] on link "Invoice" at bounding box center [42, 98] width 84 height 12
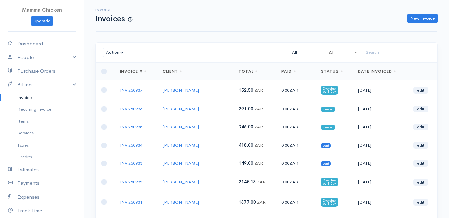
click at [380, 52] on input "search" at bounding box center [396, 53] width 67 height 10
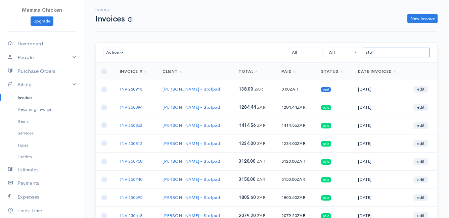
type input "stof"
click at [134, 89] on link "INV 250913" at bounding box center [131, 89] width 23 height 6
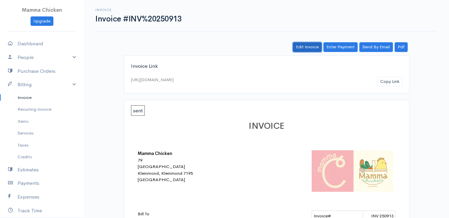
click at [308, 45] on link "Edit Invoice" at bounding box center [307, 47] width 29 height 10
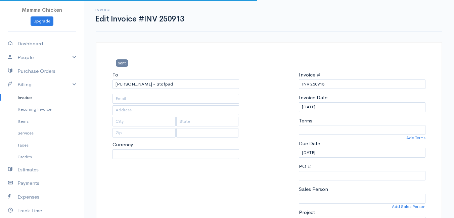
type input "[STREET_ADDRESS]"
type input "Onrus River"
type input "7201"
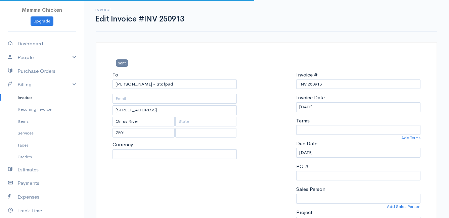
select select
select select "0"
select select "[GEOGRAPHIC_DATA]"
select select "ZAR"
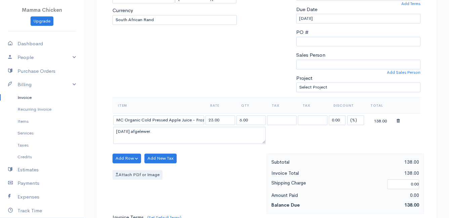
scroll to position [168, 0]
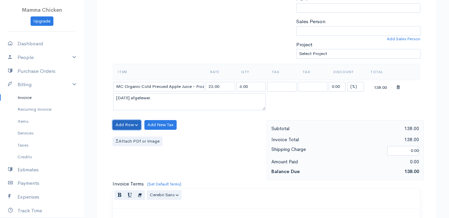
click at [132, 123] on button "Add Row" at bounding box center [127, 125] width 29 height 10
click at [133, 139] on link "Add Item Row" at bounding box center [139, 139] width 53 height 12
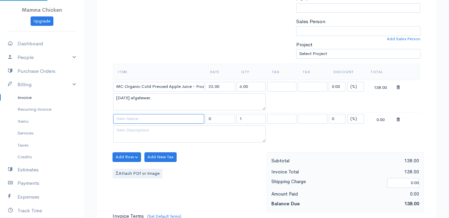
click at [132, 116] on input at bounding box center [158, 119] width 91 height 10
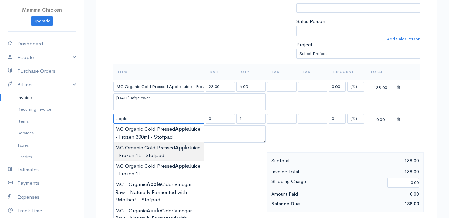
type input "MC Organic Cold Pressed Apple Juice - Frozen 1L - Stofpad"
type input "74.75"
click at [157, 152] on body "Mamma Chicken Upgrade Dashboard People Clients Vendors Staff Users Purchase Ord…" at bounding box center [224, 138] width 449 height 613
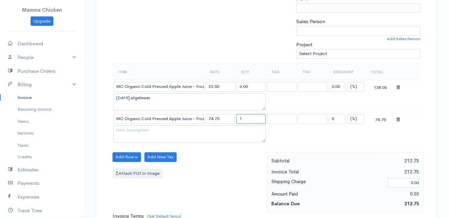
drag, startPoint x: 246, startPoint y: 119, endPoint x: 232, endPoint y: 119, distance: 14.1
click at [232, 119] on tr "MC Organic Cold Pressed Apple Juice - Frozen 1L - Stofpad 74.75 1 0 (%) Flat 74…" at bounding box center [267, 119] width 308 height 13
type input "12"
click at [332, 142] on table "Item Rate Qty Tax Tax Discount Total MC Organic Cold Pressed Apple Juice - Froz…" at bounding box center [267, 104] width 308 height 81
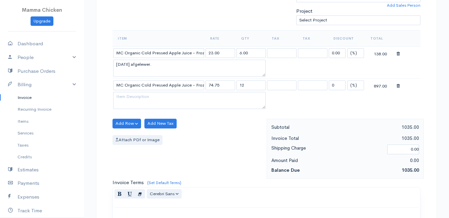
scroll to position [235, 0]
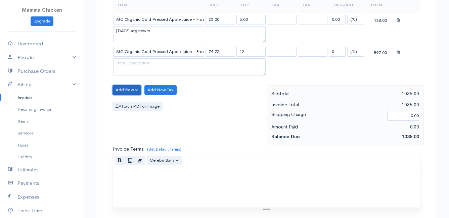
click at [120, 88] on button "Add Row" at bounding box center [127, 90] width 29 height 10
click at [124, 101] on link "Add Item Row" at bounding box center [139, 104] width 53 height 12
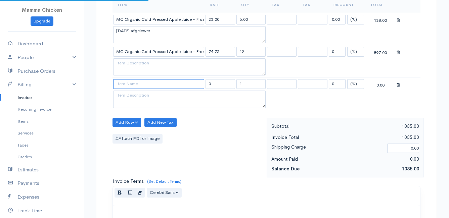
click at [133, 84] on input at bounding box center [158, 84] width 91 height 10
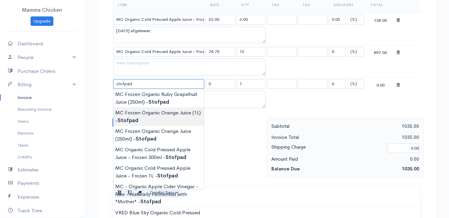
type input "MC Frozen Organic Orange Juice (1L) - Stofpad"
type input "47.86"
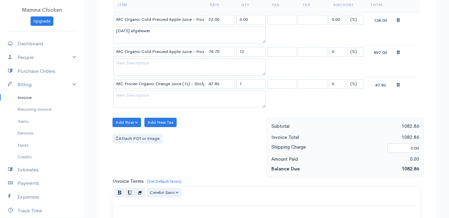
click at [165, 116] on body "Mamma Chicken Upgrade Dashboard People Clients Vendors Staff Users Purchase Ord…" at bounding box center [224, 88] width 449 height 646
drag, startPoint x: 252, startPoint y: 83, endPoint x: 236, endPoint y: 85, distance: 16.7
click at [236, 85] on td "1" at bounding box center [251, 84] width 31 height 13
type input "2"
click at [220, 139] on div "Attach PDf or Image" at bounding box center [188, 139] width 151 height 10
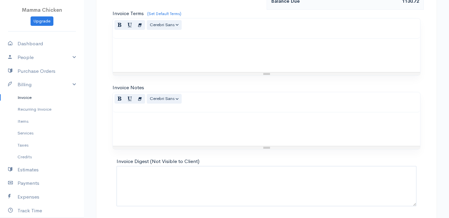
scroll to position [427, 0]
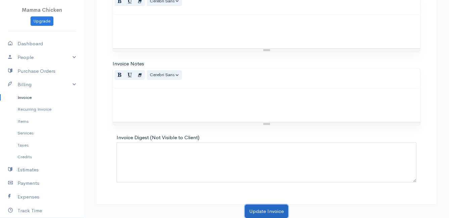
click at [259, 209] on button "Update Invoice" at bounding box center [266, 212] width 43 height 14
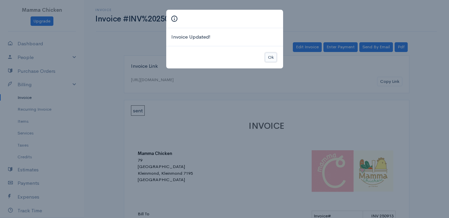
click at [274, 57] on button "Ok" at bounding box center [271, 58] width 12 height 10
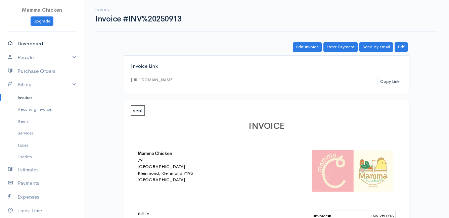
click at [36, 44] on link "Dashboard" at bounding box center [42, 44] width 84 height 14
select select "thistoyear"
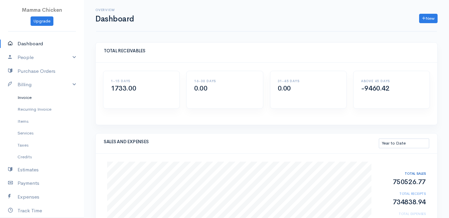
click at [25, 96] on link "Invoice" at bounding box center [42, 98] width 84 height 12
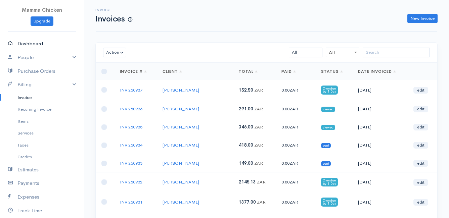
click at [34, 45] on link "Dashboard" at bounding box center [42, 44] width 84 height 14
select select "thistoyear"
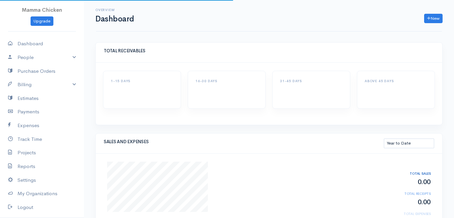
select select "thistoyear"
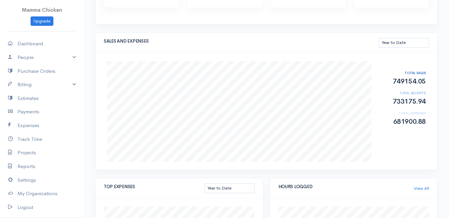
scroll to position [134, 0]
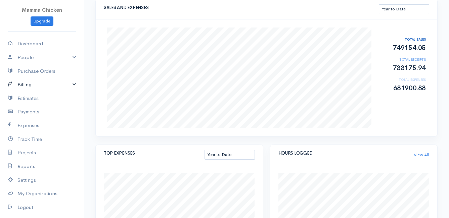
click at [34, 84] on link "Billing" at bounding box center [42, 85] width 84 height 14
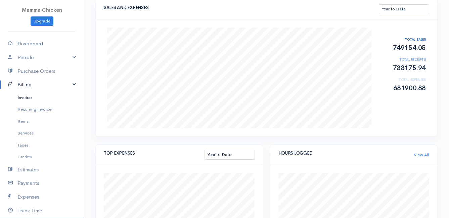
click at [34, 95] on link "Invoice" at bounding box center [42, 98] width 84 height 12
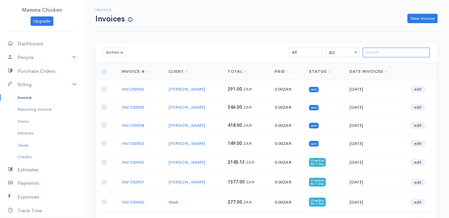
click at [401, 52] on input "search" at bounding box center [396, 53] width 67 height 10
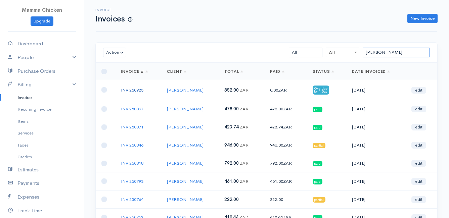
type input "sandra"
click at [129, 90] on link "INV 250923" at bounding box center [132, 90] width 23 height 6
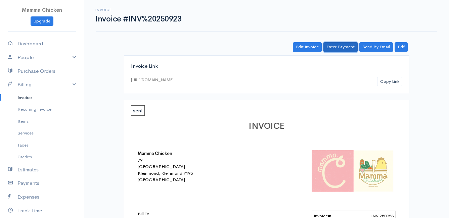
click at [337, 46] on link "Enter Payment" at bounding box center [341, 47] width 34 height 10
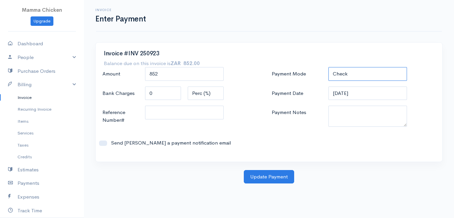
click at [353, 71] on select "Check Bank Transfer Credit Cash Debit ACH VISA MASTERCARD AMEX DISCOVER DINERS …" at bounding box center [368, 74] width 79 height 14
select select "Bank Transfer"
click at [329, 67] on select "Check Bank Transfer Credit Cash Debit ACH VISA MASTERCARD AMEX DISCOVER DINERS …" at bounding box center [368, 74] width 79 height 14
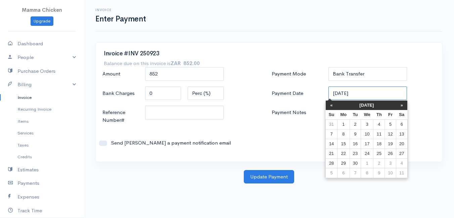
click at [367, 97] on input "[DATE]" at bounding box center [368, 94] width 79 height 14
click at [357, 143] on td "16" at bounding box center [355, 144] width 11 height 10
type input "[DATE]"
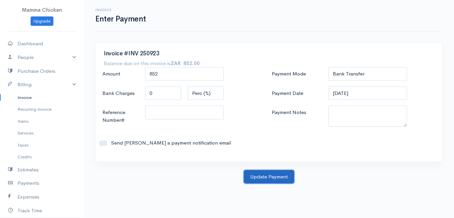
click at [272, 173] on button "Update Payment" at bounding box center [269, 177] width 50 height 14
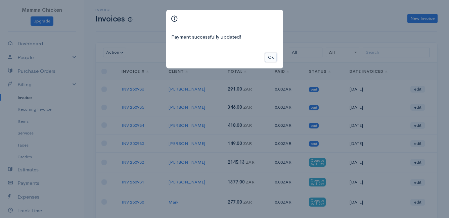
click at [269, 54] on button "Ok" at bounding box center [271, 58] width 12 height 10
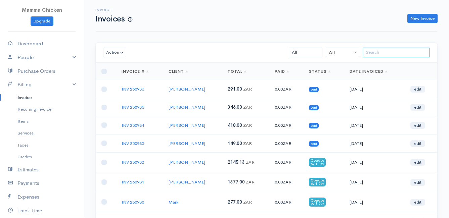
click at [393, 51] on input "search" at bounding box center [396, 53] width 67 height 10
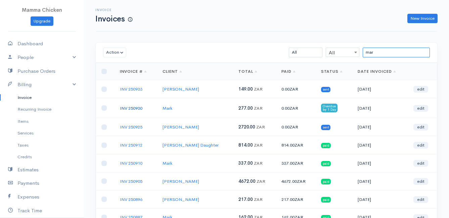
type input "mar"
click at [130, 110] on link "INV 250930" at bounding box center [131, 109] width 23 height 6
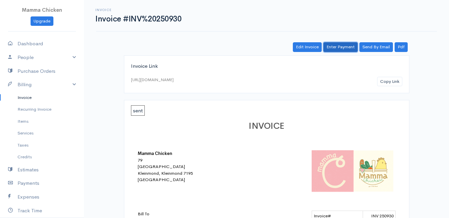
click at [341, 48] on link "Enter Payment" at bounding box center [341, 47] width 34 height 10
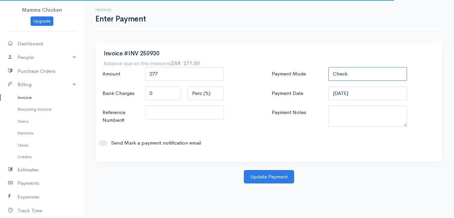
click at [348, 71] on select "Check Bank Transfer Credit Cash Debit ACH VISA MASTERCARD AMEX DISCOVER DINERS …" at bounding box center [368, 74] width 79 height 14
select select "Bank Transfer"
click at [329, 67] on select "Check Bank Transfer Credit Cash Debit ACH VISA MASTERCARD AMEX DISCOVER DINERS …" at bounding box center [368, 74] width 79 height 14
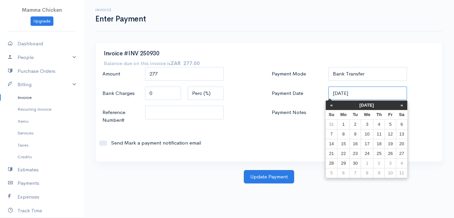
click at [370, 92] on input "[DATE]" at bounding box center [368, 94] width 79 height 14
click at [355, 142] on td "16" at bounding box center [355, 144] width 11 height 10
type input "[DATE]"
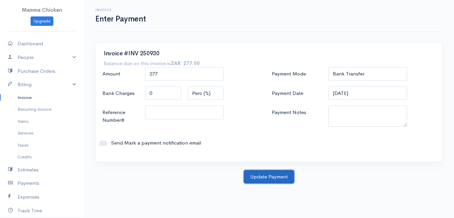
click at [262, 176] on button "Update Payment" at bounding box center [269, 177] width 50 height 14
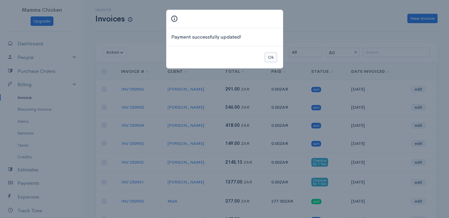
click at [270, 59] on button "Ok" at bounding box center [271, 58] width 12 height 10
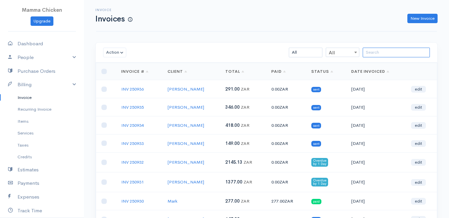
click at [378, 49] on input "search" at bounding box center [396, 53] width 67 height 10
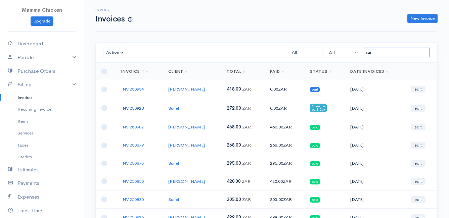
type input "sun"
click at [133, 107] on link "INV 250928" at bounding box center [132, 109] width 23 height 6
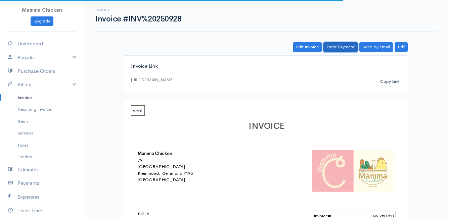
click at [339, 46] on link "Enter Payment" at bounding box center [341, 47] width 34 height 10
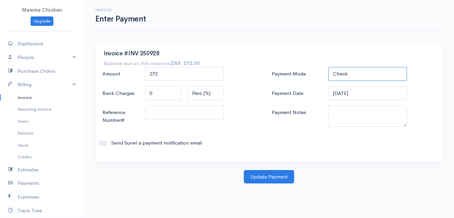
click at [360, 69] on select "Check Bank Transfer Credit Cash Debit ACH VISA MASTERCARD AMEX DISCOVER DINERS …" at bounding box center [368, 74] width 79 height 14
select select "Bank Transfer"
click at [329, 67] on select "Check Bank Transfer Credit Cash Debit ACH VISA MASTERCARD AMEX DISCOVER DINERS …" at bounding box center [368, 74] width 79 height 14
click at [265, 176] on button "Update Payment" at bounding box center [269, 177] width 50 height 14
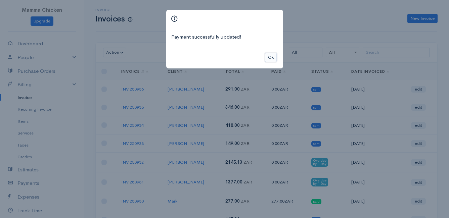
click at [269, 55] on button "Ok" at bounding box center [271, 58] width 12 height 10
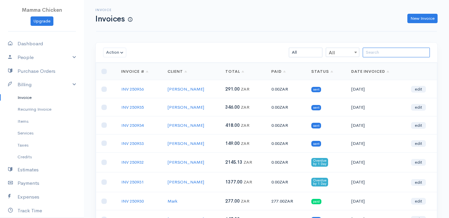
click at [396, 53] on input "search" at bounding box center [396, 53] width 67 height 10
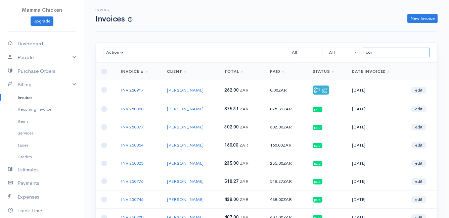
type input "cor"
click at [137, 90] on link "INV 250917" at bounding box center [132, 90] width 23 height 6
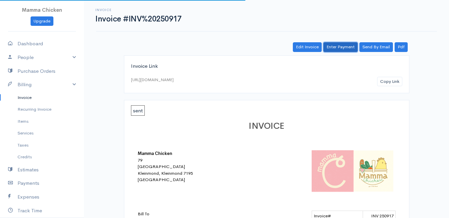
click at [346, 48] on link "Enter Payment" at bounding box center [341, 47] width 34 height 10
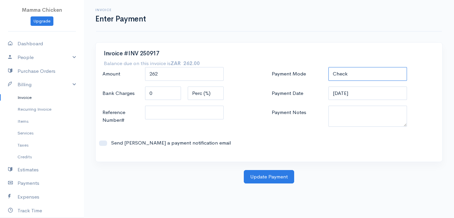
click at [349, 75] on select "Check Bank Transfer Credit Cash Debit ACH VISA MASTERCARD AMEX DISCOVER DINERS …" at bounding box center [368, 74] width 79 height 14
select select "Bank Transfer"
click at [329, 67] on select "Check Bank Transfer Credit Cash Debit ACH VISA MASTERCARD AMEX DISCOVER DINERS …" at bounding box center [368, 74] width 79 height 14
click at [266, 177] on button "Update Payment" at bounding box center [269, 177] width 50 height 14
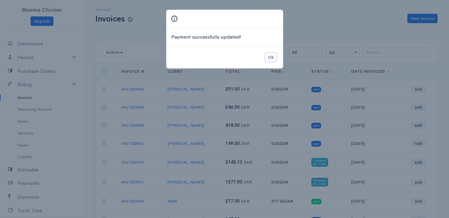
click at [271, 57] on button "Ok" at bounding box center [271, 58] width 12 height 10
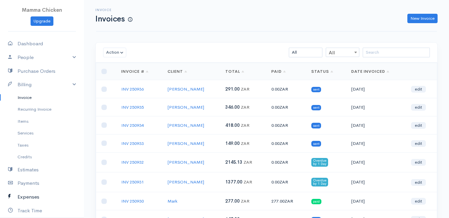
click at [35, 198] on link "Expenses" at bounding box center [42, 198] width 84 height 14
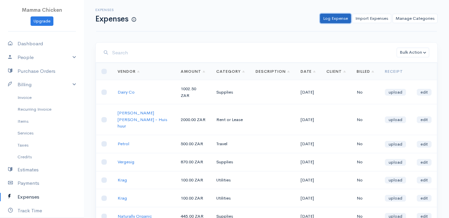
click at [336, 15] on link "Log Expense" at bounding box center [335, 19] width 31 height 10
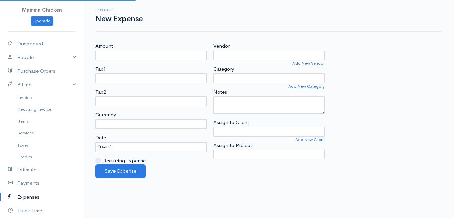
select select "ZAR"
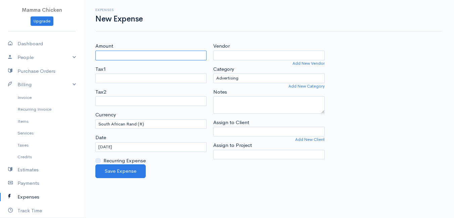
click at [148, 57] on input "Amount" at bounding box center [150, 56] width 111 height 10
type input "575"
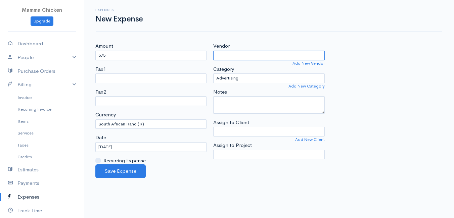
click at [237, 58] on input "Vendor" at bounding box center [268, 56] width 111 height 10
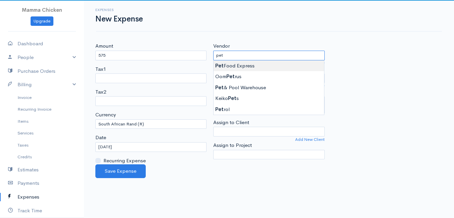
type input "Pet Food Express"
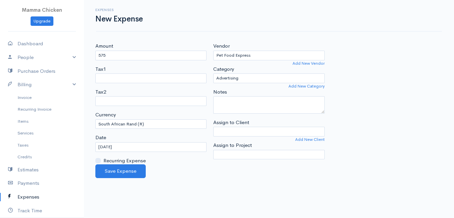
click at [237, 67] on body "Mamma Chicken Upgrade Dashboard People Clients Vendors Staff Users Purchase Ord…" at bounding box center [227, 109] width 454 height 218
click at [240, 78] on select "Advertising Car & Truck Expenses Contractors Education Education and Training E…" at bounding box center [268, 79] width 111 height 10
select select "Other Expenses"
click at [213, 74] on select "Advertising Car & Truck Expenses Contractors Education Education and Training E…" at bounding box center [268, 79] width 111 height 10
click at [127, 170] on button "Save Expense" at bounding box center [120, 172] width 50 height 14
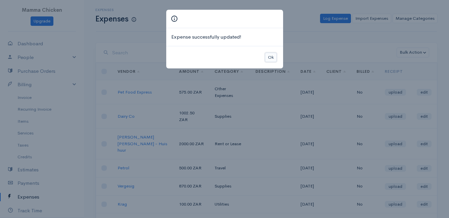
click at [270, 56] on button "Ok" at bounding box center [271, 58] width 12 height 10
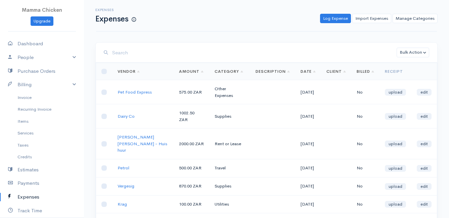
click at [162, 56] on input "search" at bounding box center [254, 53] width 285 height 14
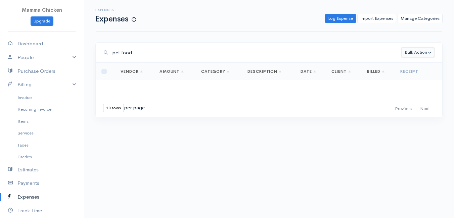
click at [427, 53] on button "Bulk Action" at bounding box center [418, 53] width 33 height 10
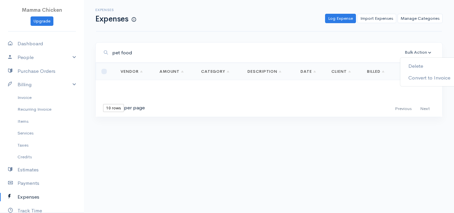
click at [188, 51] on input "pet food" at bounding box center [257, 53] width 290 height 14
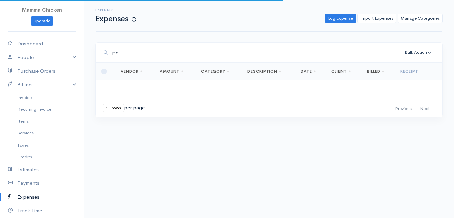
type input "p"
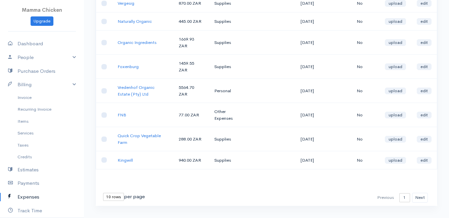
scroll to position [148, 0]
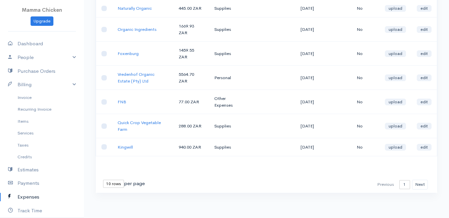
click at [117, 186] on select "10 rows 25 rows 50 rows" at bounding box center [113, 184] width 21 height 8
select select "50"
click at [103, 180] on select "10 rows 25 rows 50 rows" at bounding box center [113, 184] width 21 height 8
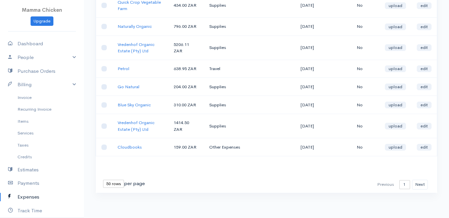
scroll to position [1034, 0]
click at [425, 186] on button "Next" at bounding box center [420, 185] width 16 height 10
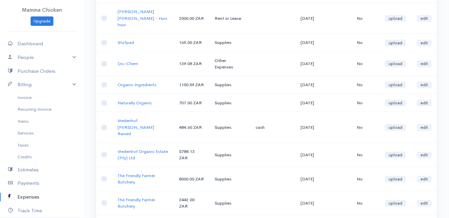
scroll to position [0, 0]
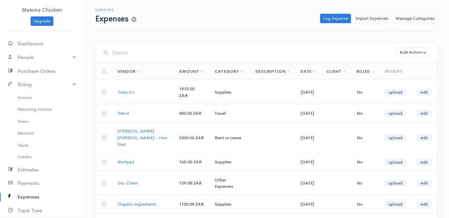
click at [27, 200] on link "Expenses" at bounding box center [42, 198] width 84 height 14
click at [26, 196] on link "Expenses" at bounding box center [42, 198] width 84 height 14
click at [34, 42] on link "Dashboard" at bounding box center [42, 44] width 84 height 14
select select "thistoyear"
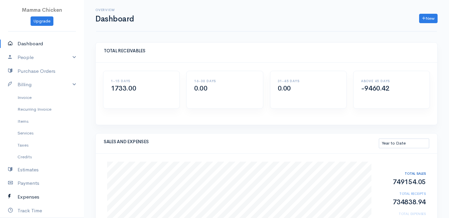
click at [33, 196] on link "Expenses" at bounding box center [42, 198] width 84 height 14
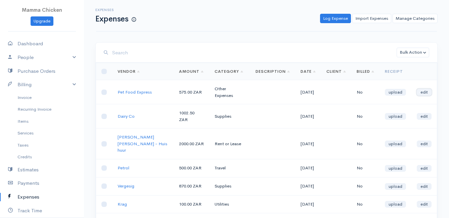
click at [426, 92] on link "edit" at bounding box center [424, 92] width 15 height 7
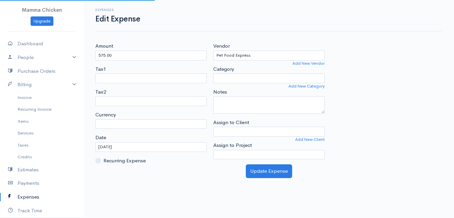
select select "ZAR"
select select "Other Expenses"
select select
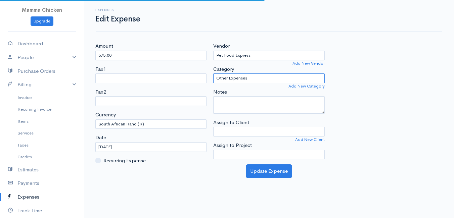
click at [250, 77] on select "Advertising Car & Truck Expenses Contractors Education Education and Training E…" at bounding box center [268, 79] width 111 height 10
select select "Supplies"
click at [213, 74] on select "Advertising Car & Truck Expenses Contractors Education Education and Training E…" at bounding box center [268, 79] width 111 height 10
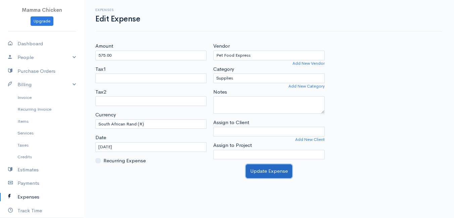
click at [271, 171] on button "Update Expense" at bounding box center [269, 172] width 46 height 14
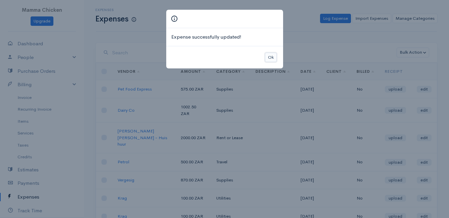
click at [269, 53] on button "Ok" at bounding box center [271, 58] width 12 height 10
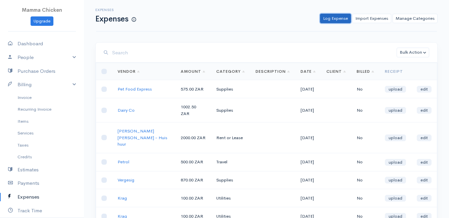
click at [330, 17] on link "Log Expense" at bounding box center [335, 19] width 31 height 10
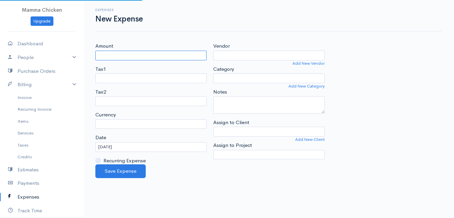
click at [129, 57] on input "Amount" at bounding box center [150, 56] width 111 height 10
select select "ZAR"
type input "100"
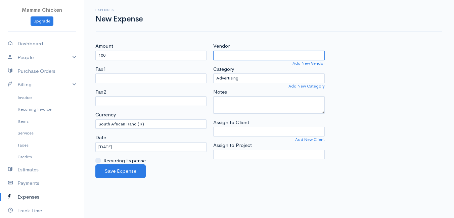
click at [235, 54] on input "Vendor" at bounding box center [268, 56] width 111 height 10
type input "Krag"
click at [236, 75] on body "Mamma Chicken Upgrade Dashboard People Clients Vendors Staff Users Purchase Ord…" at bounding box center [227, 109] width 454 height 218
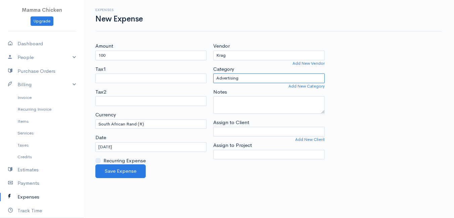
click at [246, 78] on select "Advertising Car & Truck Expenses Contractors Education Education and Training E…" at bounding box center [268, 79] width 111 height 10
select select "Utilities"
click at [213, 74] on select "Advertising Car & Truck Expenses Contractors Education Education and Training E…" at bounding box center [268, 79] width 111 height 10
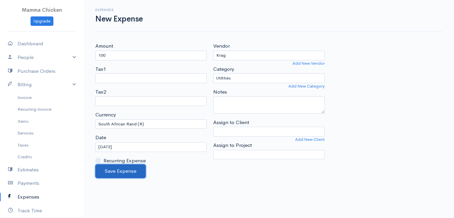
click at [129, 166] on button "Save Expense" at bounding box center [120, 172] width 50 height 14
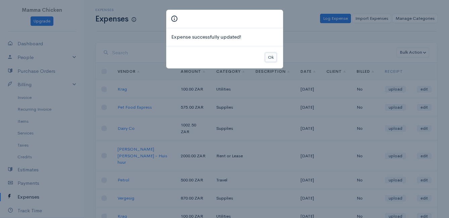
click at [267, 57] on button "Ok" at bounding box center [271, 58] width 12 height 10
